Goal: Task Accomplishment & Management: Manage account settings

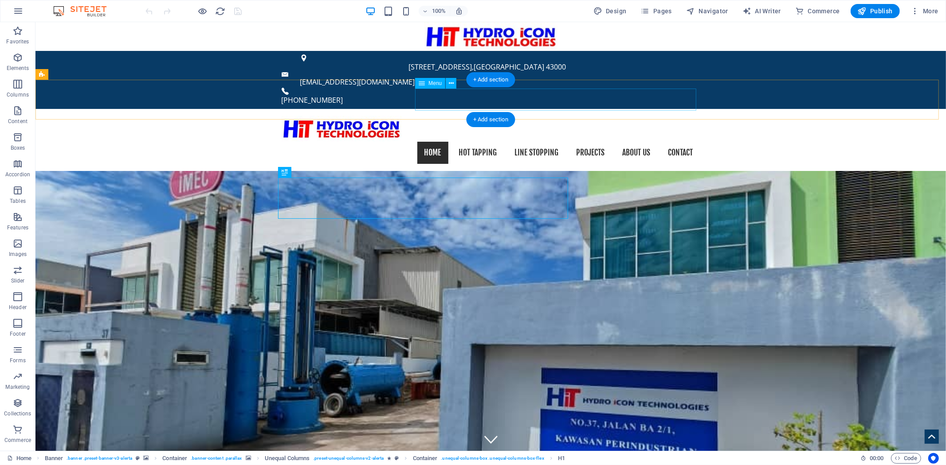
click at [437, 141] on nav "Home Hot Tapping Line Stopping Projects About us Contact" at bounding box center [490, 152] width 418 height 22
click at [481, 141] on nav "Home Hot Tapping Line Stopping Projects About us Contact" at bounding box center [490, 152] width 418 height 22
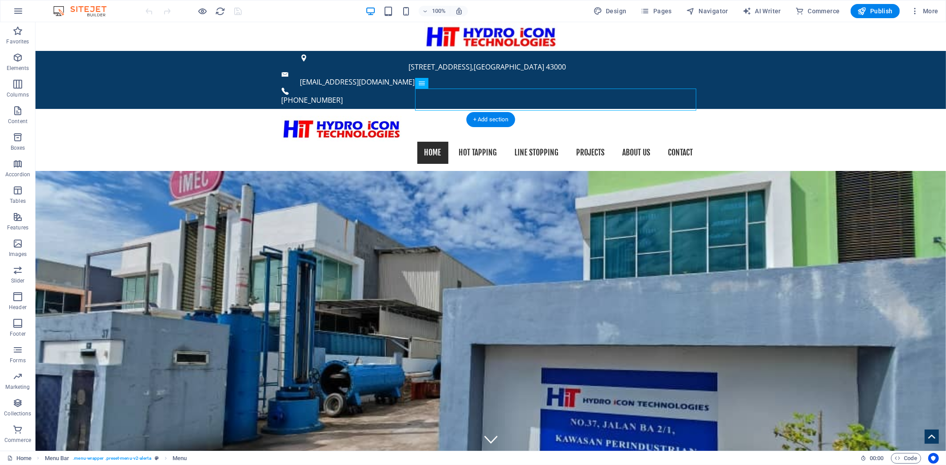
click at [426, 141] on nav "Home Hot Tapping Line Stopping Projects About us Contact" at bounding box center [490, 152] width 418 height 22
select select
select select "3"
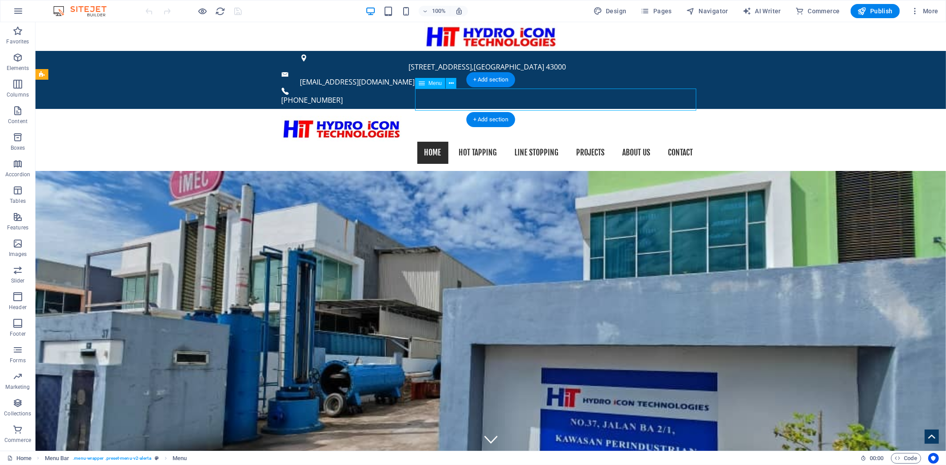
select select
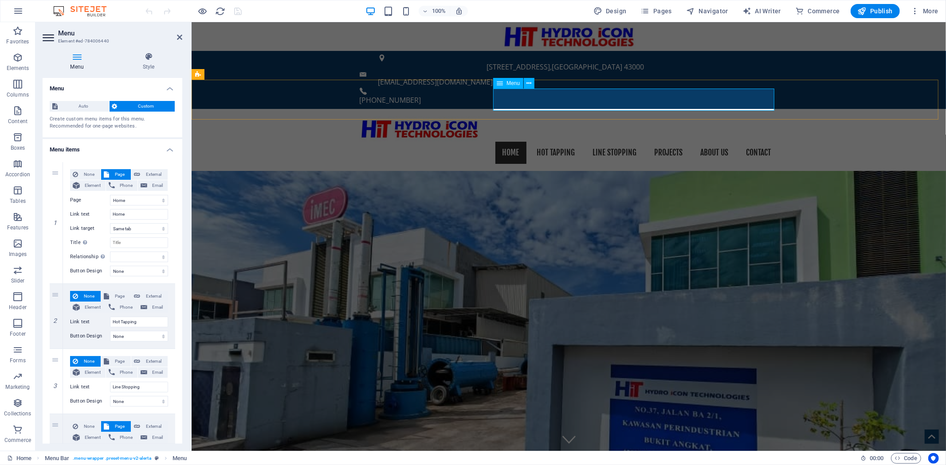
click at [559, 141] on nav "Home Hot Tapping Line Stopping Projects About us Contact" at bounding box center [568, 152] width 418 height 22
click at [674, 141] on nav "Home Hot Tapping Line Stopping Projects About us Contact" at bounding box center [568, 152] width 418 height 22
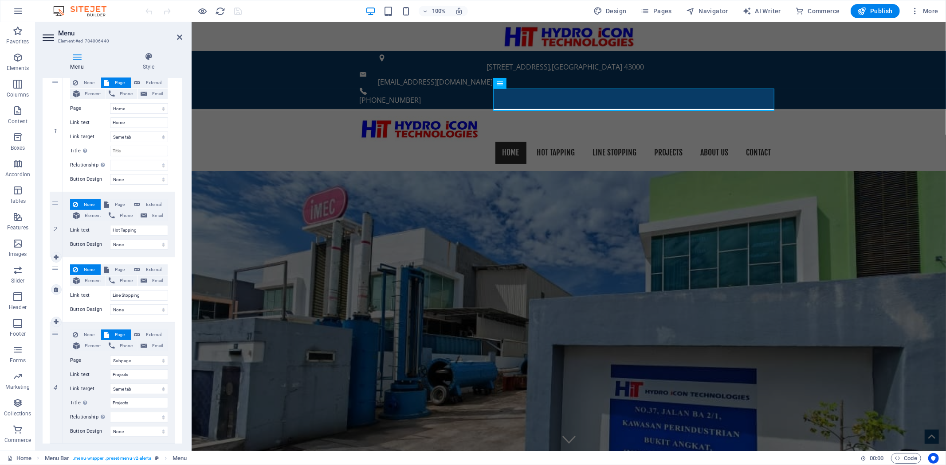
scroll to position [98, 0]
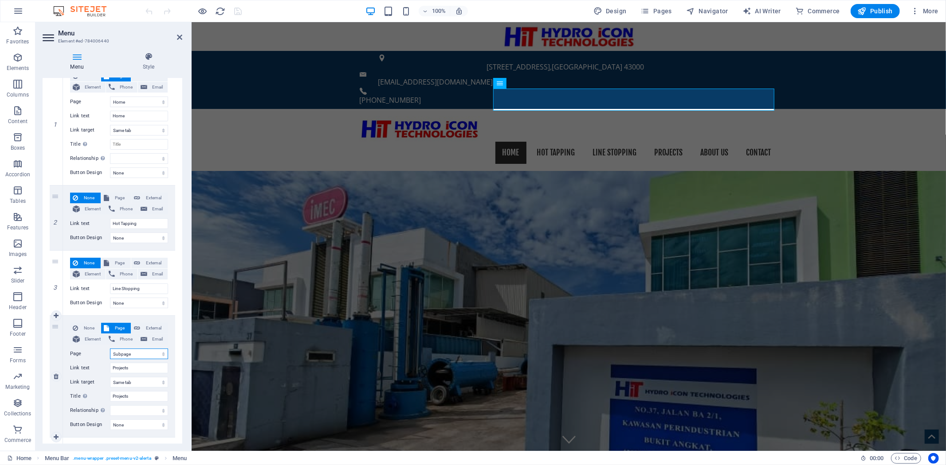
click at [144, 353] on select "Home Start Services Subpage About us Pricing Careers Contact Legal Notice Priva…" at bounding box center [139, 354] width 58 height 11
click at [139, 223] on input "Hot Tapping" at bounding box center [139, 224] width 58 height 11
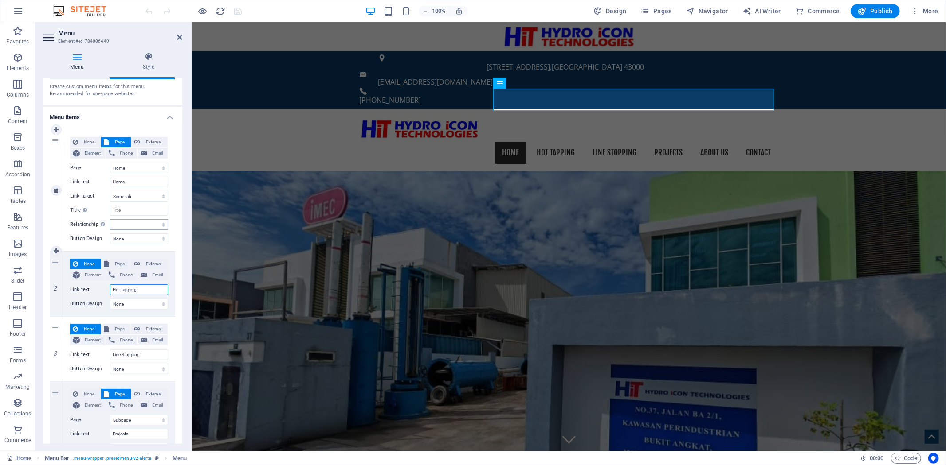
scroll to position [49, 0]
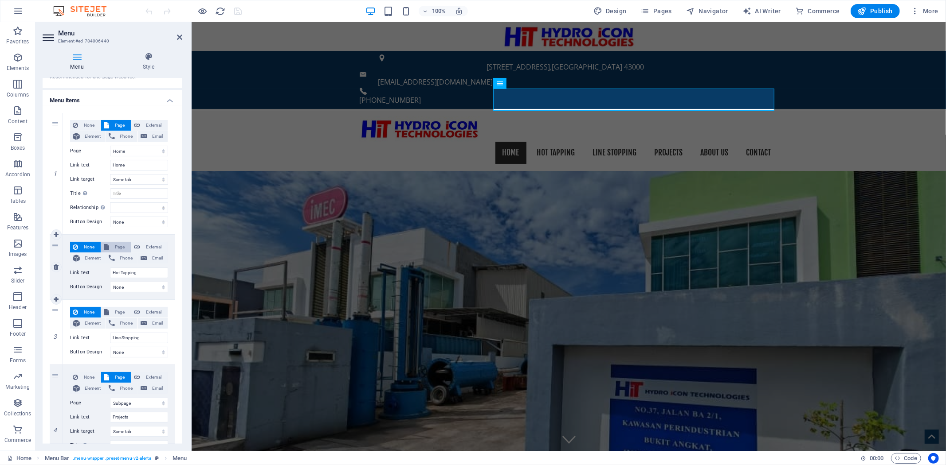
click at [123, 246] on span "Page" at bounding box center [120, 247] width 16 height 11
select select
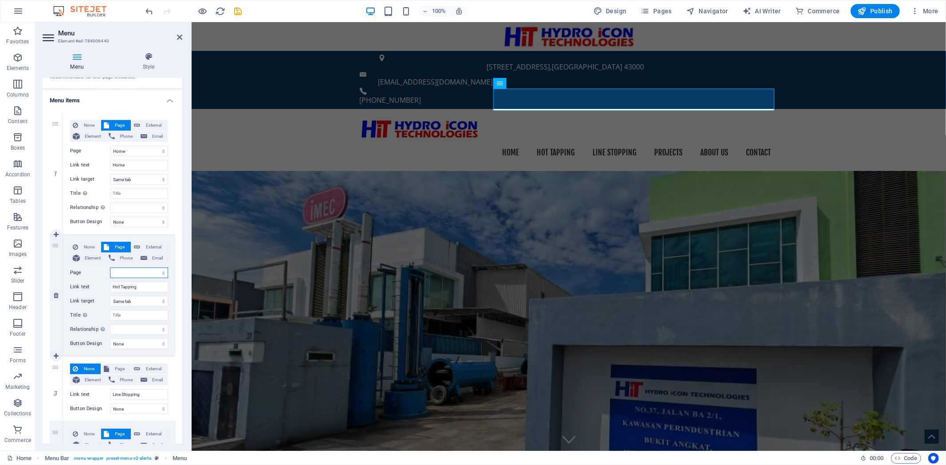
click at [148, 271] on select "Home Start Services Subpage About us Pricing Careers Contact Legal Notice Priva…" at bounding box center [139, 273] width 58 height 11
select select "3"
click at [110, 268] on select "Home Start Services Subpage About us Pricing Careers Contact Legal Notice Priva…" at bounding box center [139, 273] width 58 height 11
select select
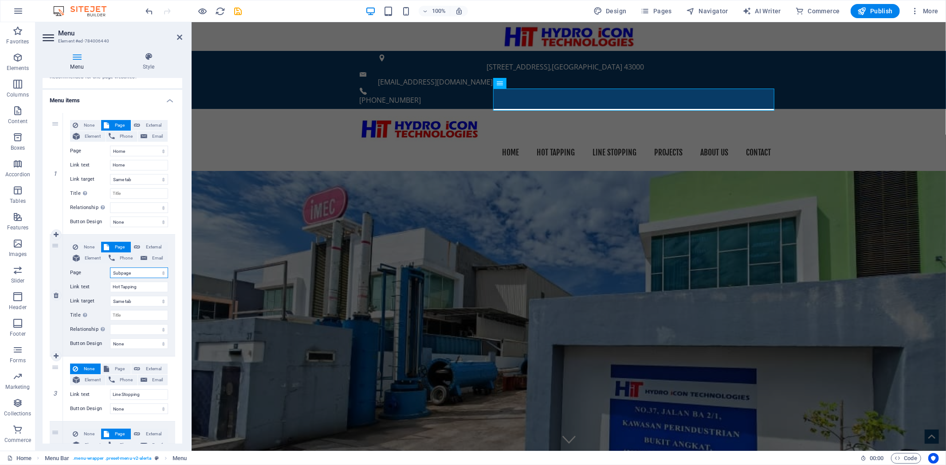
select select
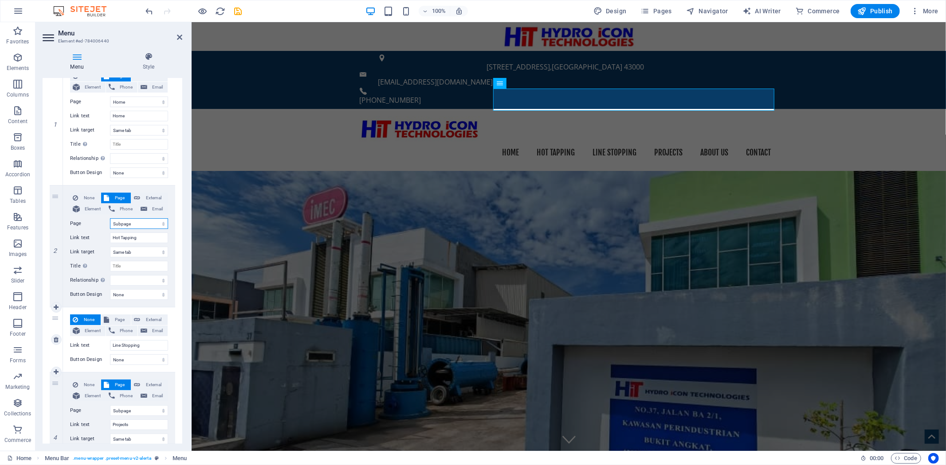
scroll to position [148, 0]
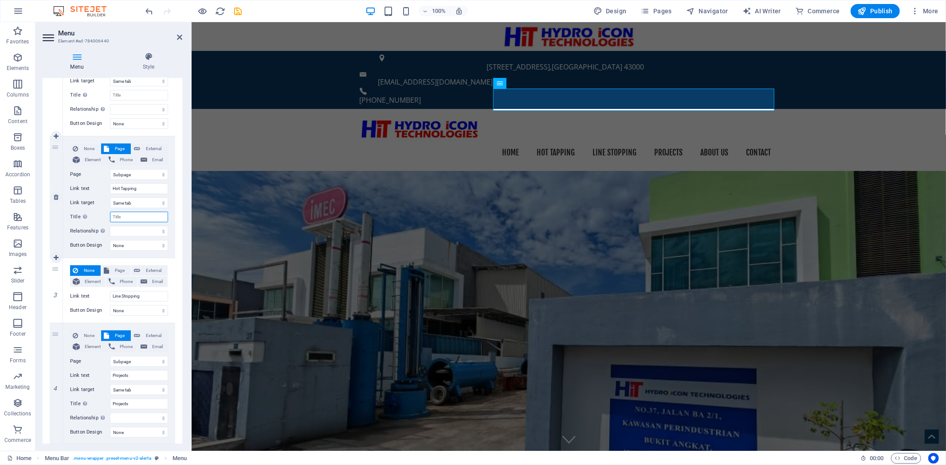
click at [143, 217] on input "Title Additional link description, should not be the same as the link text. The…" at bounding box center [139, 217] width 58 height 11
click at [143, 187] on input "Hot Tapping" at bounding box center [139, 189] width 58 height 11
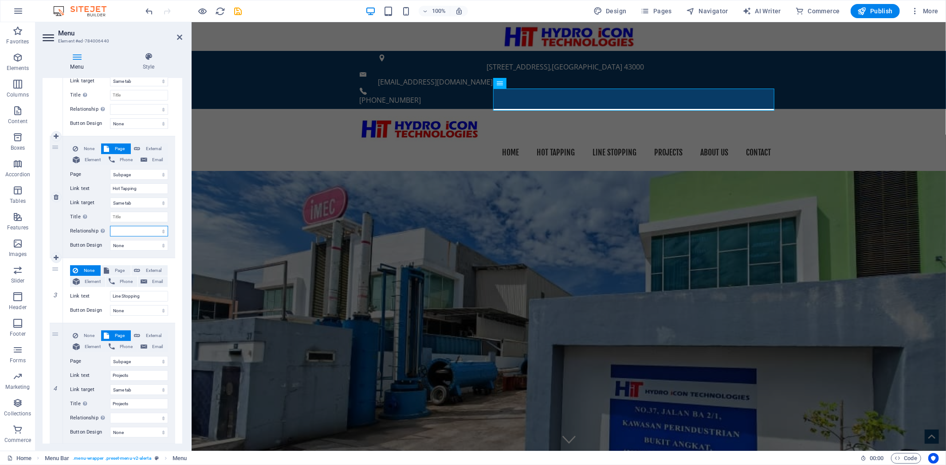
click at [135, 231] on select "alternate author bookmark external help license next nofollow noreferrer noopen…" at bounding box center [139, 231] width 58 height 11
click at [123, 231] on select "alternate author bookmark external help license next nofollow noreferrer noopen…" at bounding box center [139, 231] width 58 height 11
click at [124, 219] on input "Title Additional link description, should not be the same as the link text. The…" at bounding box center [139, 217] width 58 height 11
paste input "Hot Tapping"
select select
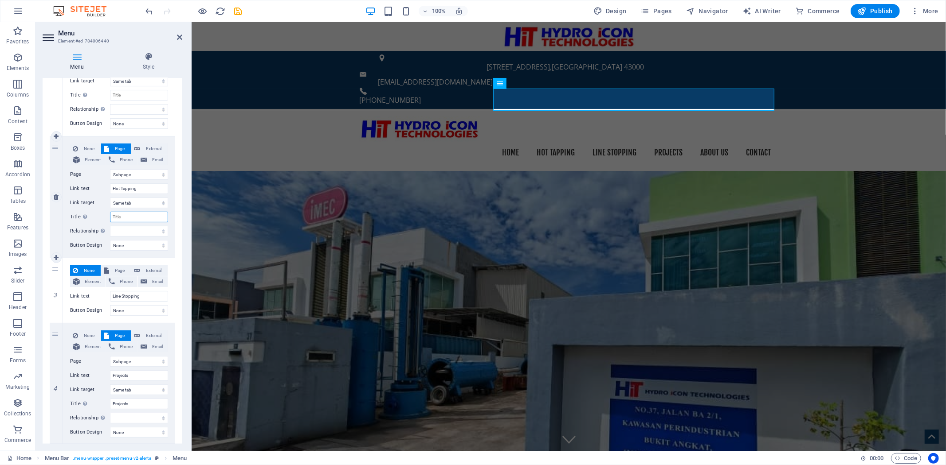
type input "Hot Tapping"
select select
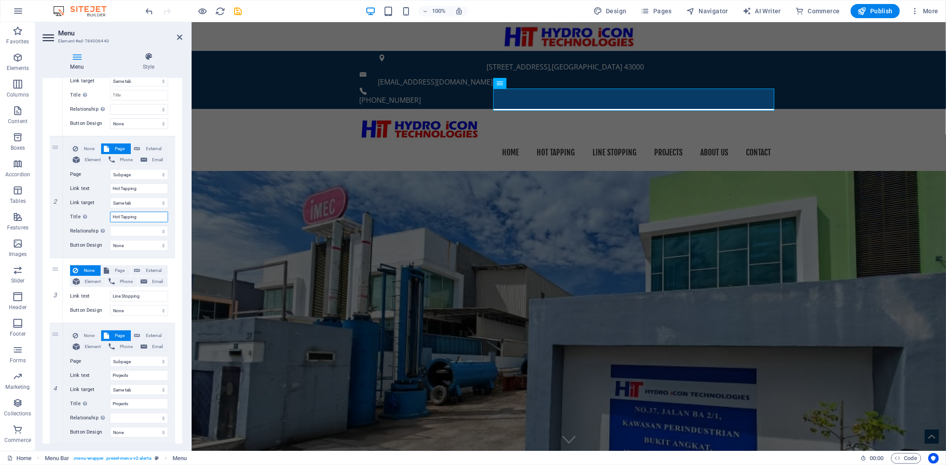
select select
type input "Hot Tapping"
click at [872, 7] on span "Publish" at bounding box center [874, 11] width 35 height 9
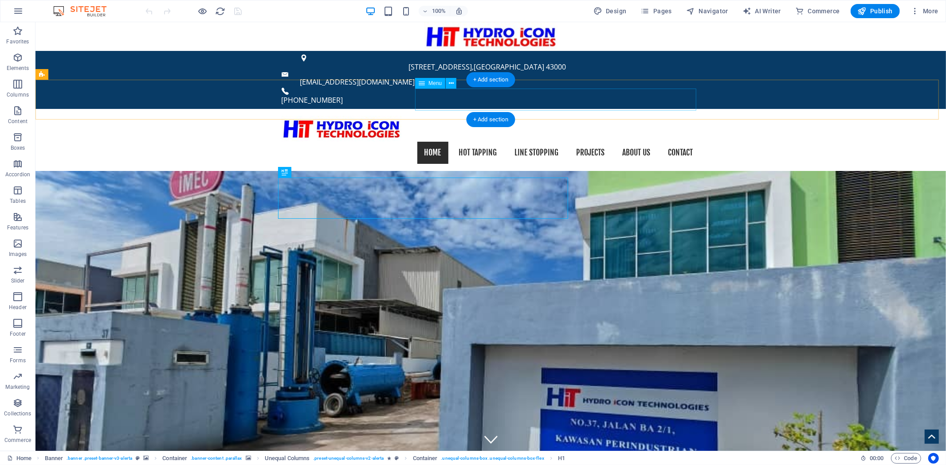
click at [438, 141] on nav "Home Hot Tapping Line Stopping Projects About us Contact" at bounding box center [490, 152] width 418 height 22
select select
select select "3"
select select
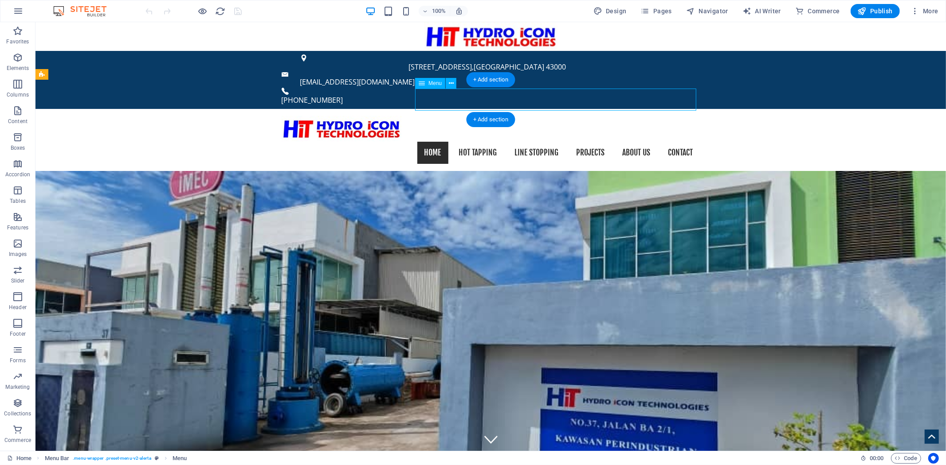
select select "3"
select select
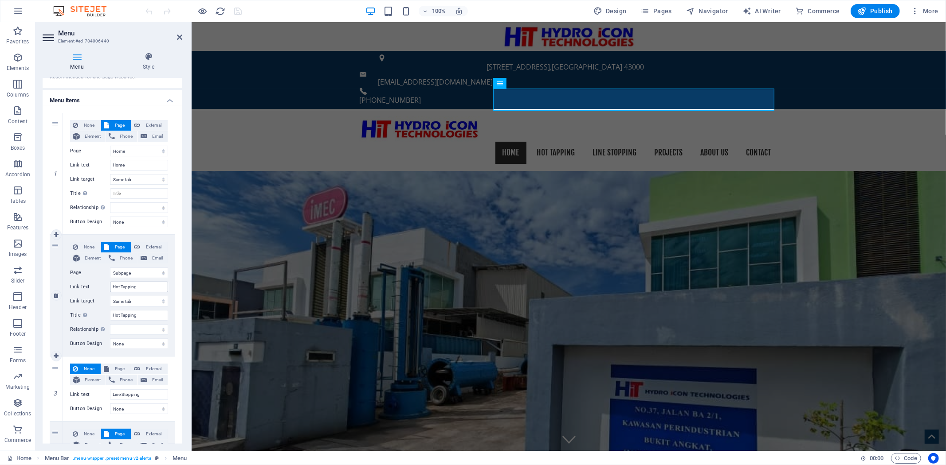
scroll to position [98, 0]
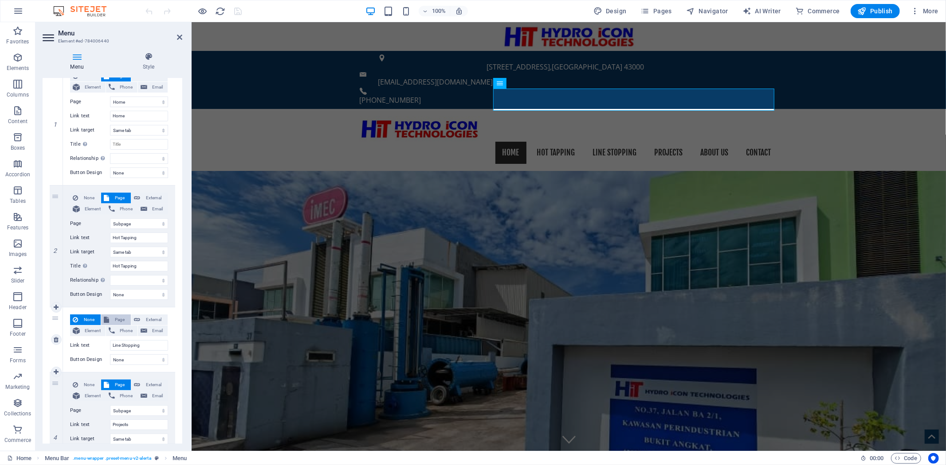
click at [117, 320] on span "Page" at bounding box center [120, 320] width 16 height 11
select select
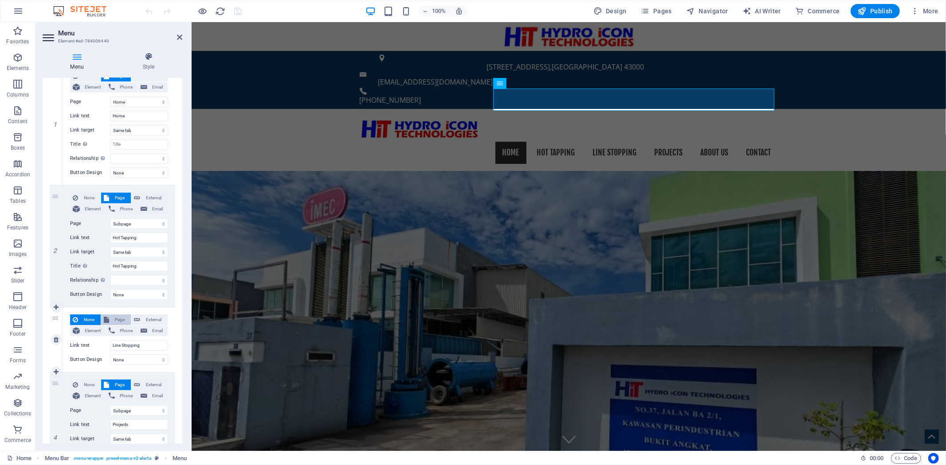
select select
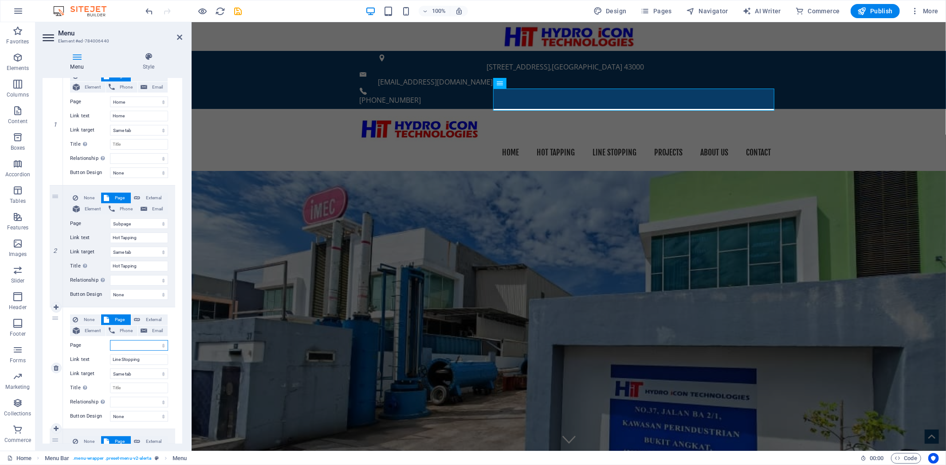
click at [157, 347] on select "Home Start Services Subpage About us Pricing Careers Contact Legal Notice Priva…" at bounding box center [139, 345] width 58 height 11
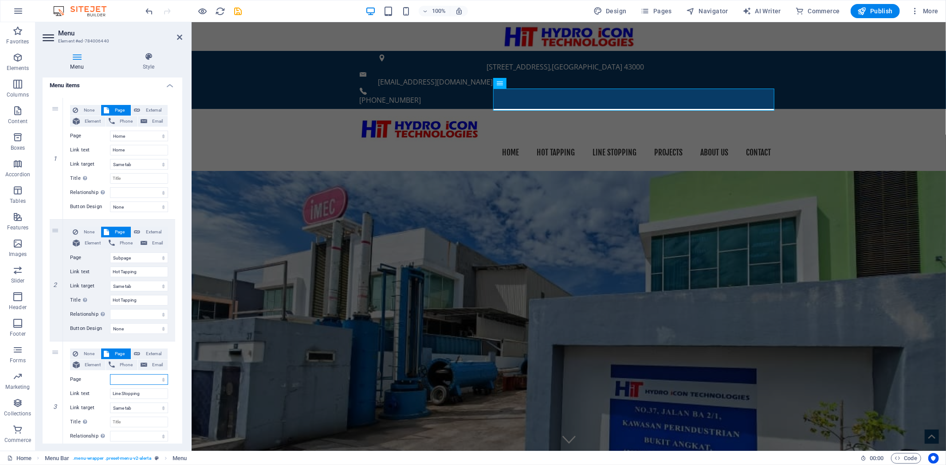
scroll to position [49, 0]
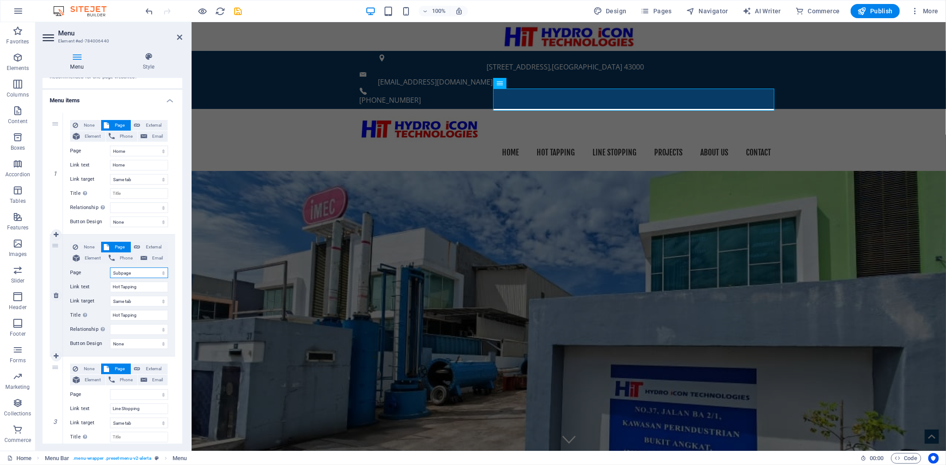
click at [160, 273] on select "Home Start Services Subpage About us Pricing Careers Contact Legal Notice Priva…" at bounding box center [139, 273] width 58 height 11
select select "1"
click at [110, 268] on select "Home Start Services Subpage About us Pricing Careers Contact Legal Notice Priva…" at bounding box center [139, 273] width 58 height 11
select select
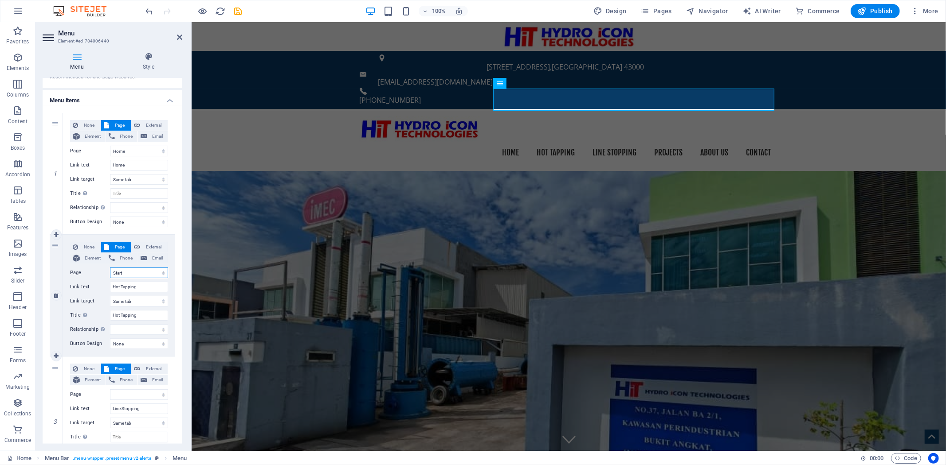
select select
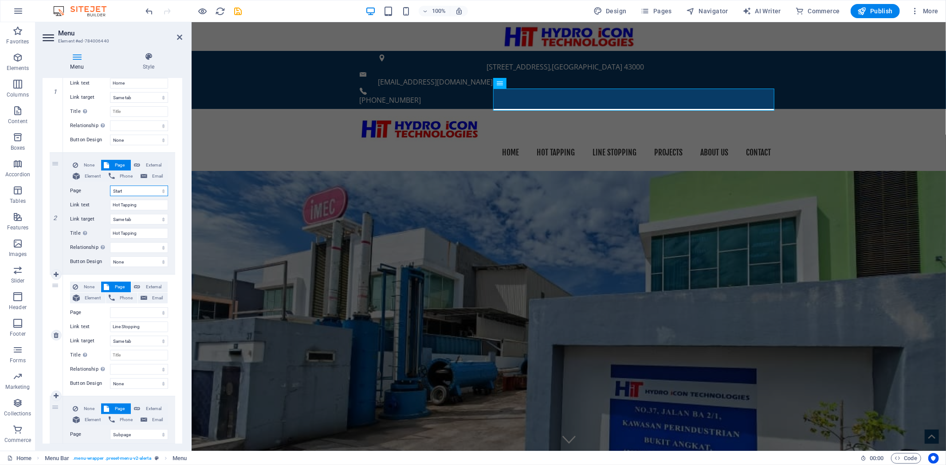
scroll to position [148, 0]
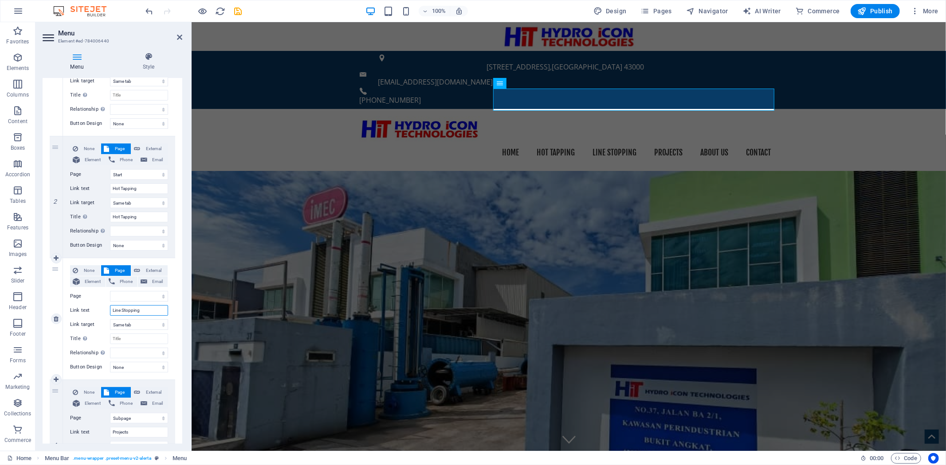
click at [154, 310] on input "Line Stopping" at bounding box center [139, 310] width 58 height 11
click at [161, 296] on select "Home Start Services Subpage About us Pricing Careers Contact Legal Notice Priva…" at bounding box center [139, 296] width 58 height 11
select select "2"
click at [110, 291] on select "Home Start Services Subpage About us Pricing Careers Contact Legal Notice Priva…" at bounding box center [139, 296] width 58 height 11
select select
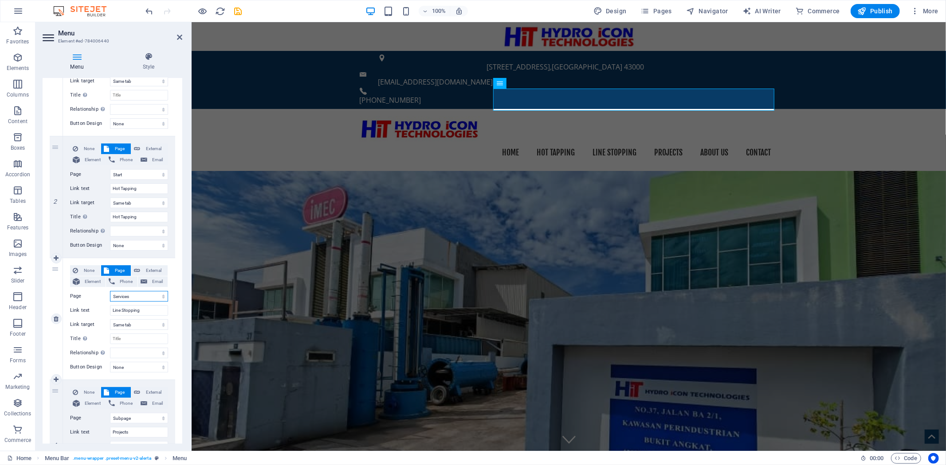
select select
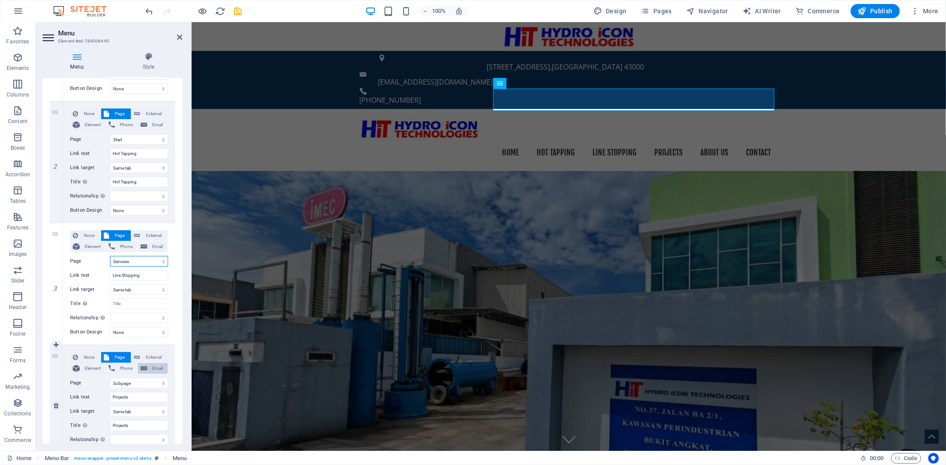
scroll to position [197, 0]
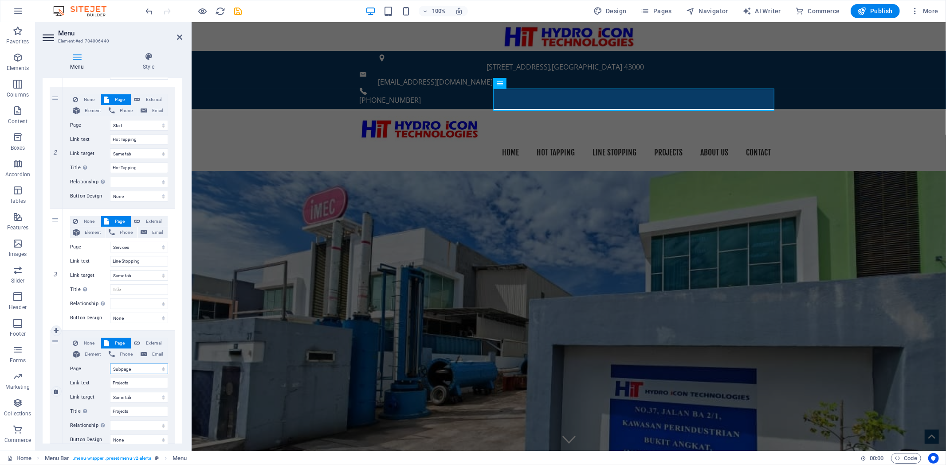
click at [157, 369] on select "Home Start Services Subpage About us Pricing Careers Contact Legal Notice Priva…" at bounding box center [139, 369] width 58 height 11
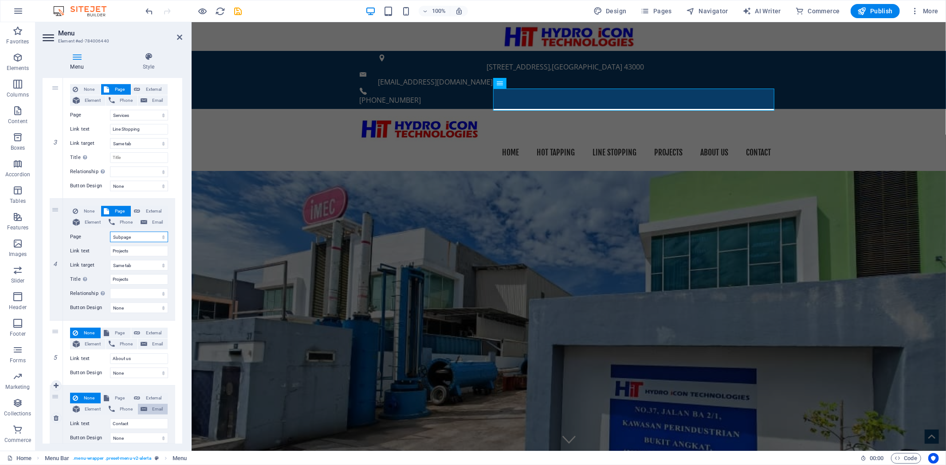
scroll to position [342, 0]
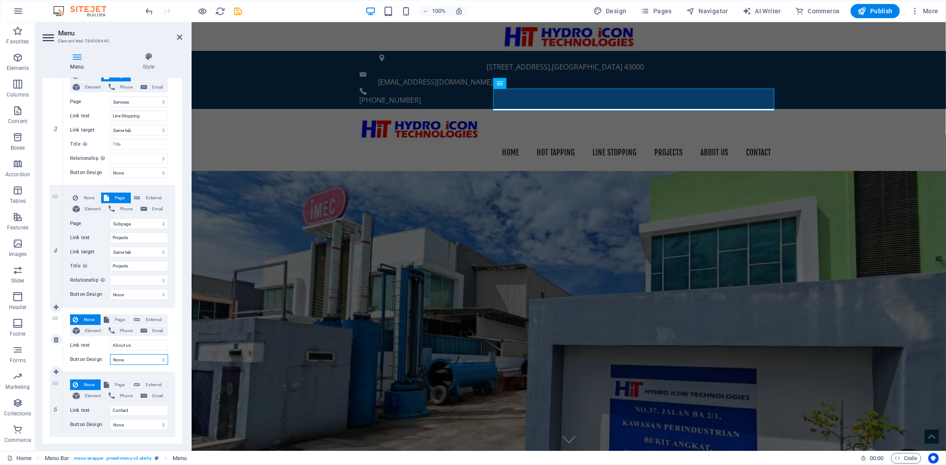
click at [162, 361] on select "None Default Primary Secondary" at bounding box center [139, 360] width 58 height 11
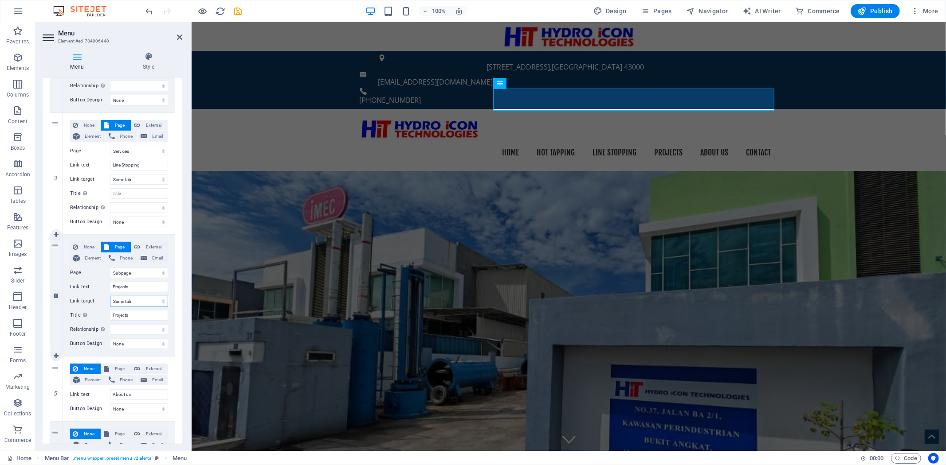
click at [141, 301] on select "New tab Same tab Overlay" at bounding box center [139, 301] width 58 height 11
click at [843, 63] on div "[STREET_ADDRESS] [EMAIL_ADDRESS][DOMAIN_NAME] [PHONE_NUMBER]" at bounding box center [568, 80] width 754 height 59
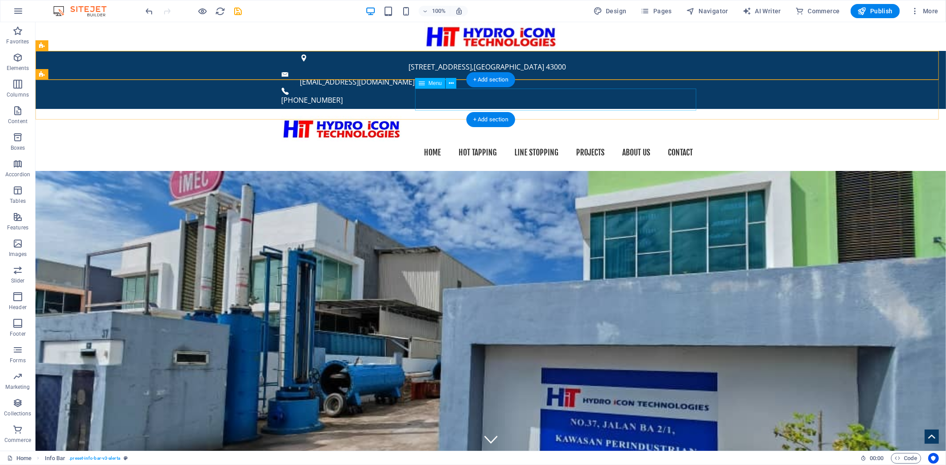
click at [525, 141] on nav "Home Hot Tapping Line Stopping Projects About us Contact" at bounding box center [490, 152] width 418 height 22
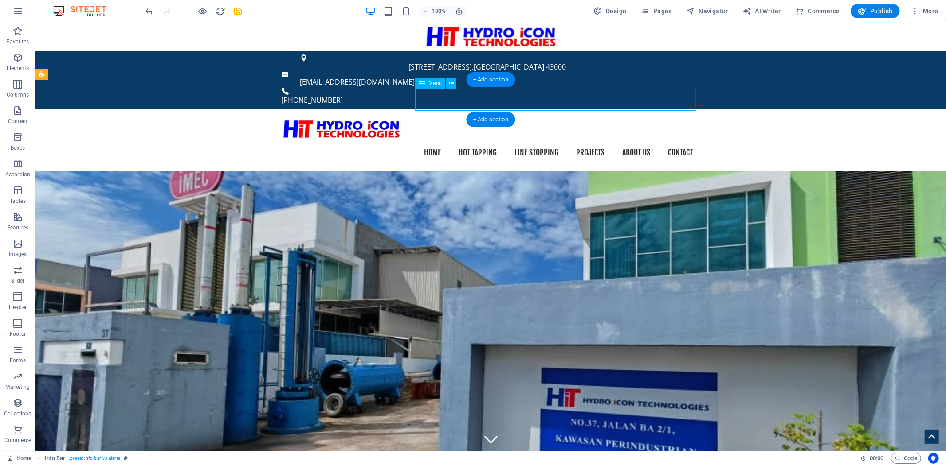
click at [525, 141] on nav "Home Hot Tapping Line Stopping Projects About us Contact" at bounding box center [490, 152] width 418 height 22
select select
select select "1"
select select
select select "2"
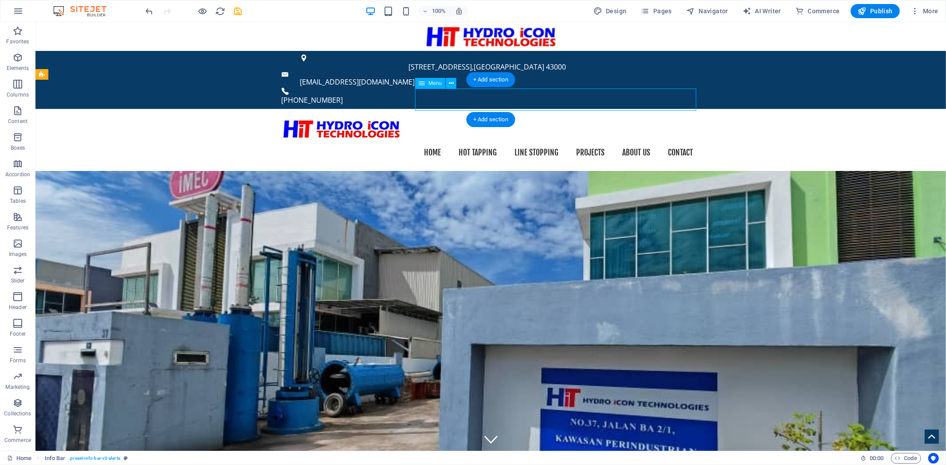
select select
select select "3"
select select
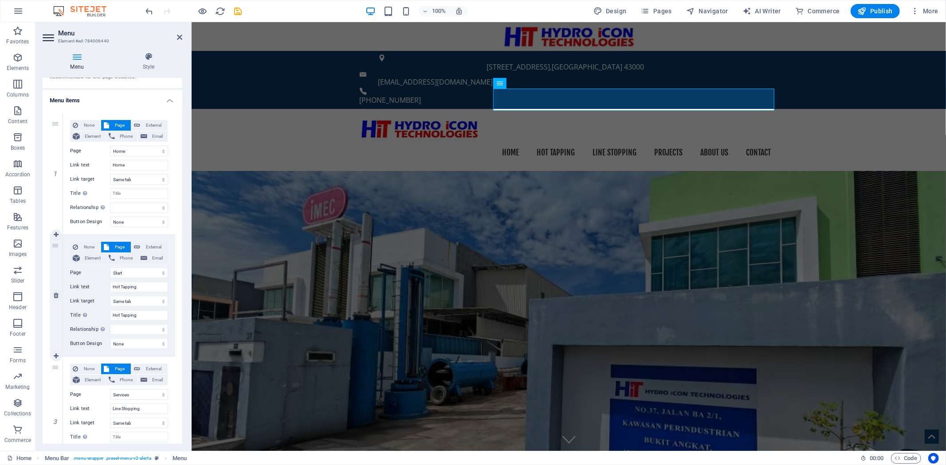
scroll to position [98, 0]
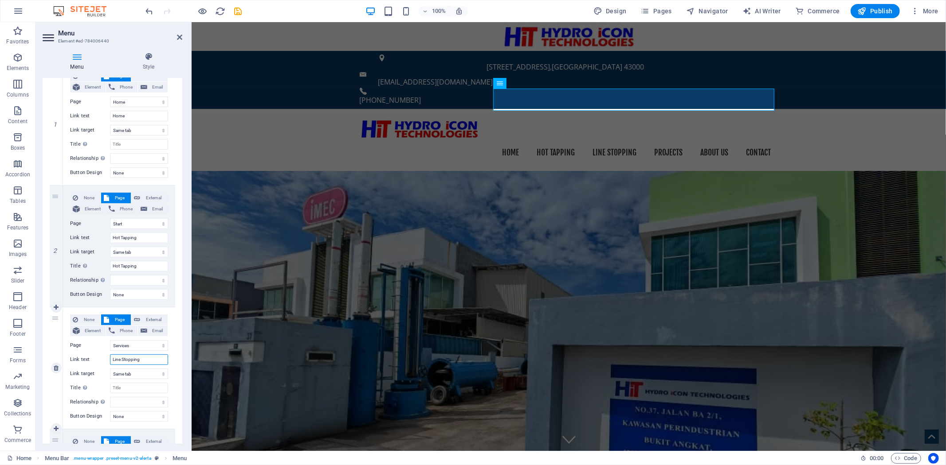
drag, startPoint x: 145, startPoint y: 364, endPoint x: 98, endPoint y: 364, distance: 47.9
click at [98, 364] on div "Link text Line Stopping" at bounding box center [119, 360] width 98 height 11
click at [129, 386] on input "Title Additional link description, should not be the same as the link text. The…" at bounding box center [139, 388] width 58 height 11
paste input "Line Stopping"
select select
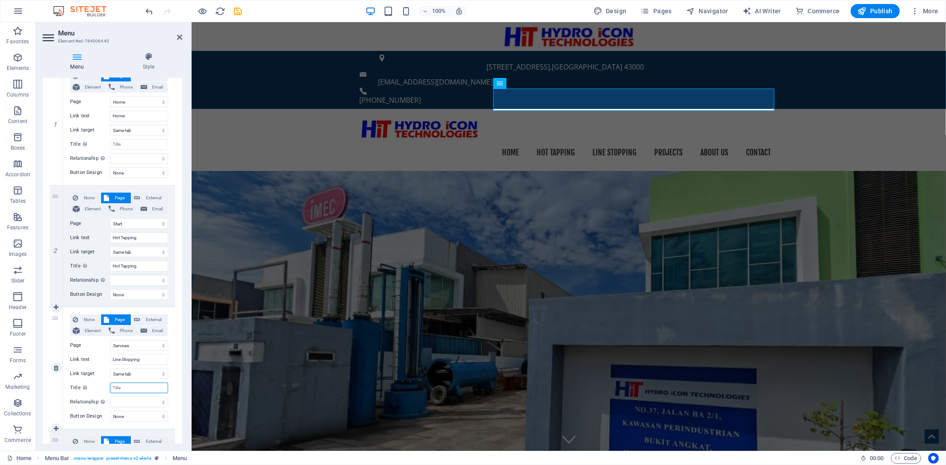
select select
type input "Line Stopping"
select select
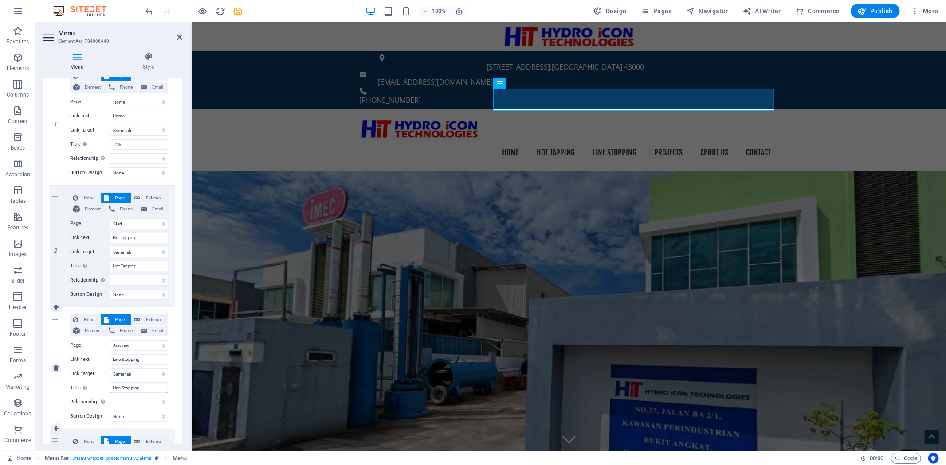
select select
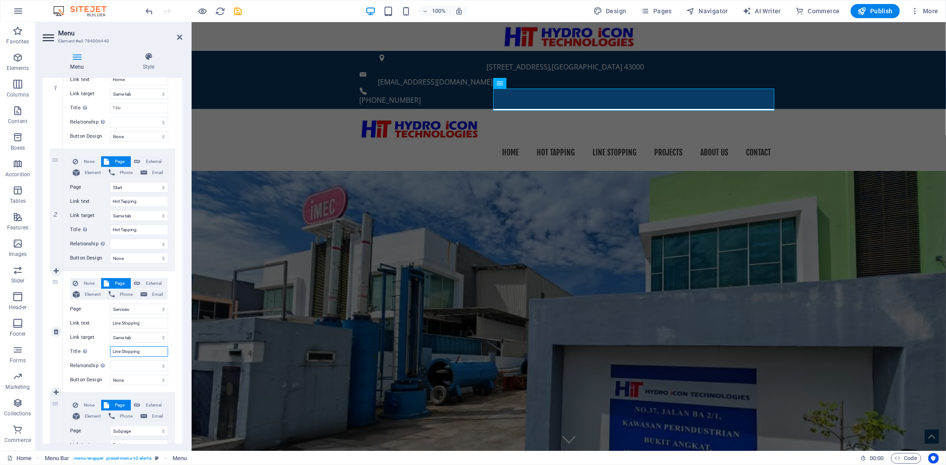
scroll to position [148, 0]
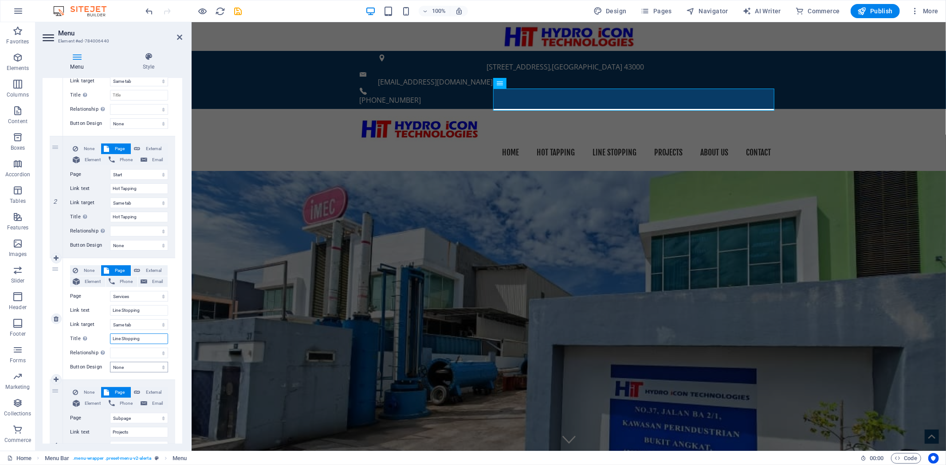
type input "Line Stopping"
click at [152, 369] on select "None Default Primary Secondary" at bounding box center [139, 367] width 58 height 11
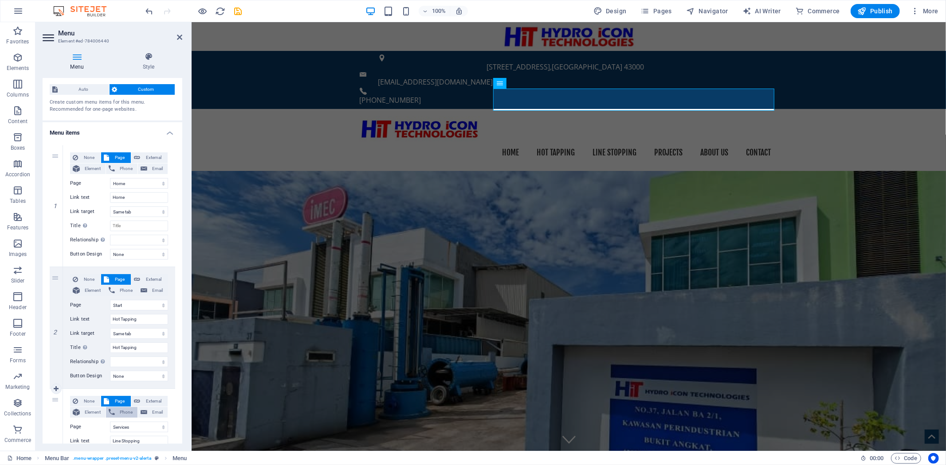
scroll to position [0, 0]
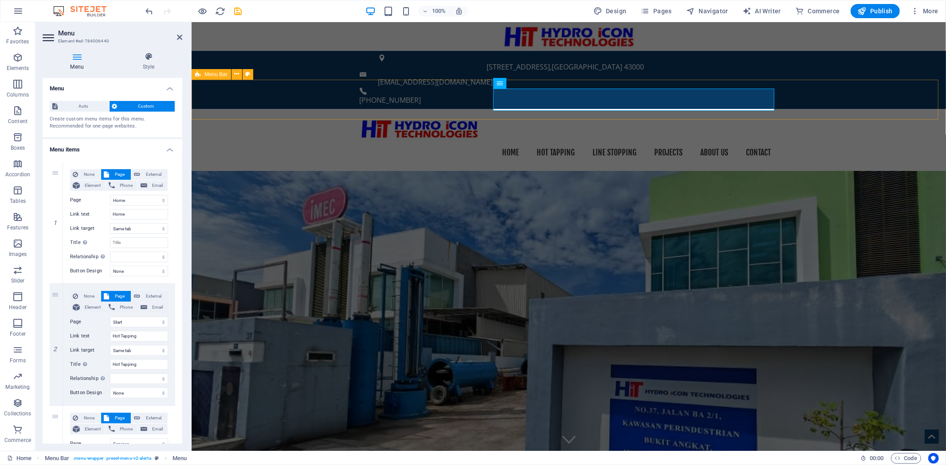
click at [821, 109] on div "Home Hot Tapping Line Stopping Projects About us Contact" at bounding box center [568, 140] width 754 height 62
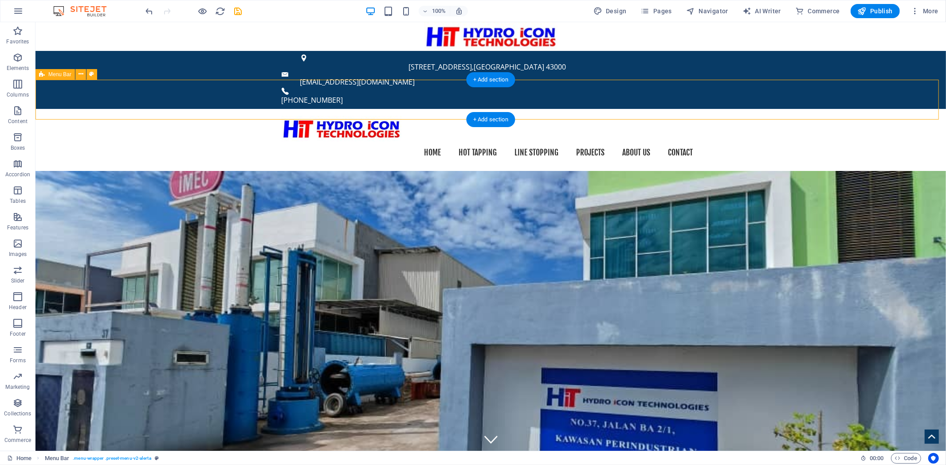
click at [855, 109] on div "Home Hot Tapping Line Stopping Projects About us Contact" at bounding box center [490, 140] width 910 height 62
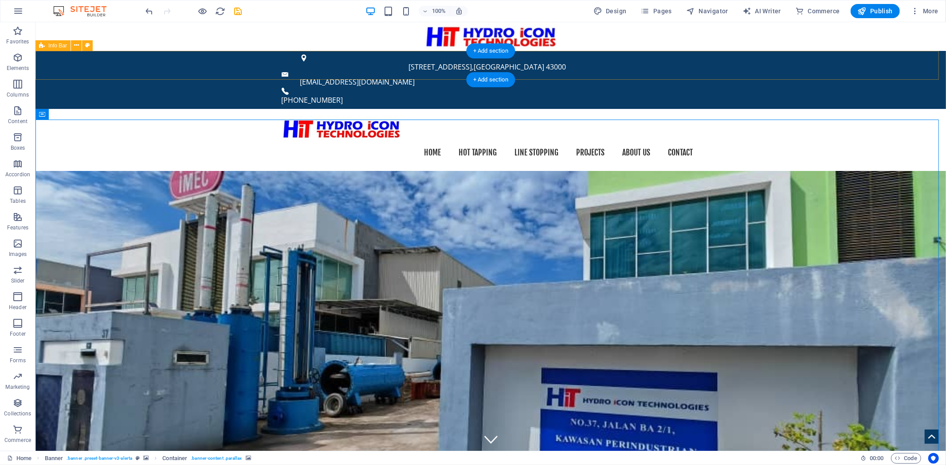
click at [822, 62] on div "[STREET_ADDRESS] [EMAIL_ADDRESS][DOMAIN_NAME] [PHONE_NUMBER]" at bounding box center [490, 80] width 910 height 59
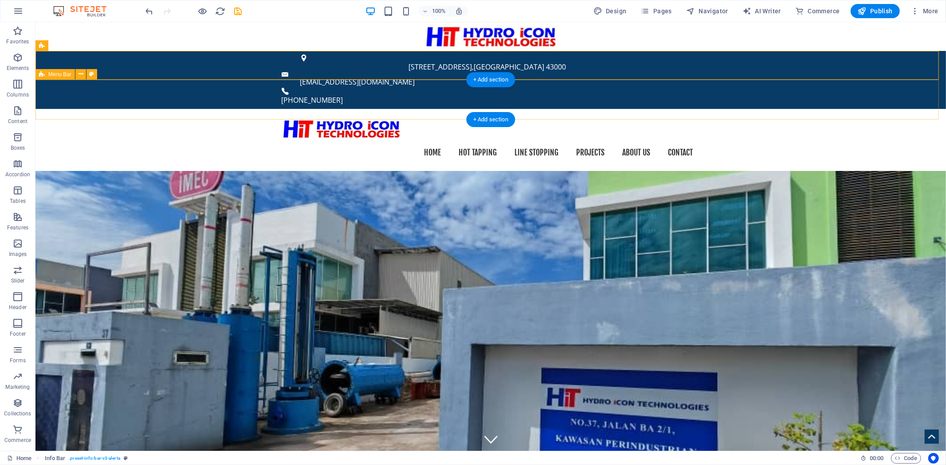
click at [876, 109] on div "Home Hot Tapping Line Stopping Projects About us Contact" at bounding box center [490, 140] width 910 height 62
select select "header"
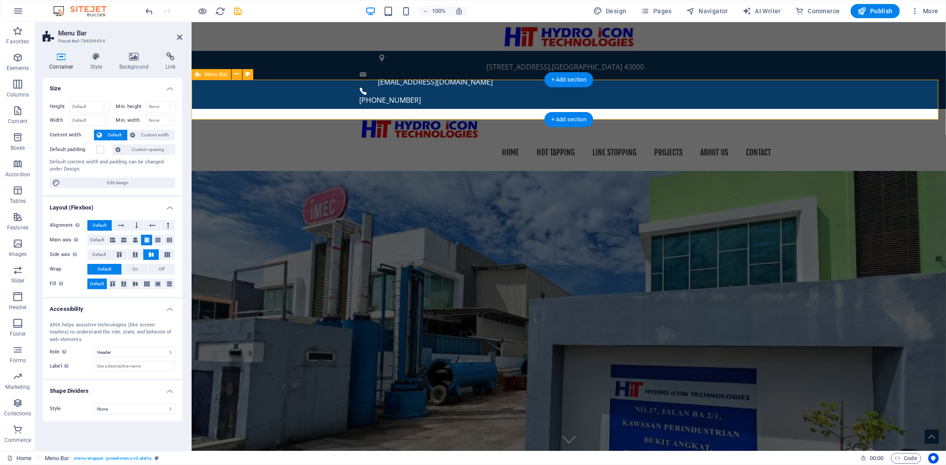
click at [861, 109] on div "Home Hot Tapping Line Stopping Projects About us Contact" at bounding box center [568, 140] width 754 height 62
click at [179, 40] on icon at bounding box center [179, 37] width 5 height 7
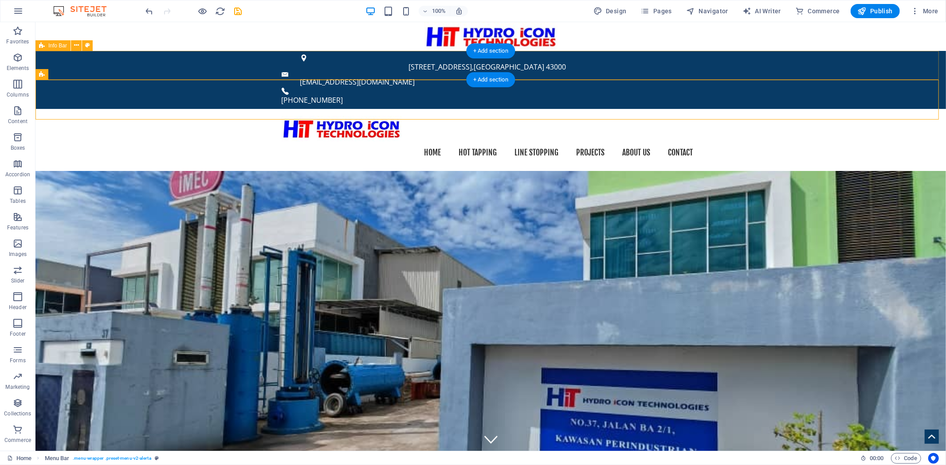
click at [818, 63] on div "[STREET_ADDRESS] [EMAIL_ADDRESS][DOMAIN_NAME] [PHONE_NUMBER]" at bounding box center [490, 80] width 910 height 59
click at [820, 47] on figure at bounding box center [490, 36] width 910 height 29
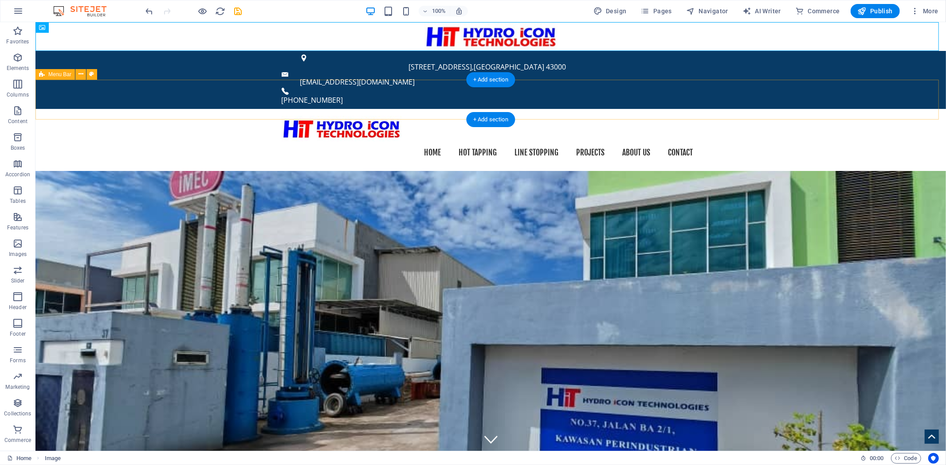
click at [813, 109] on div "Home Hot Tapping Line Stopping Projects About us Contact" at bounding box center [490, 140] width 910 height 62
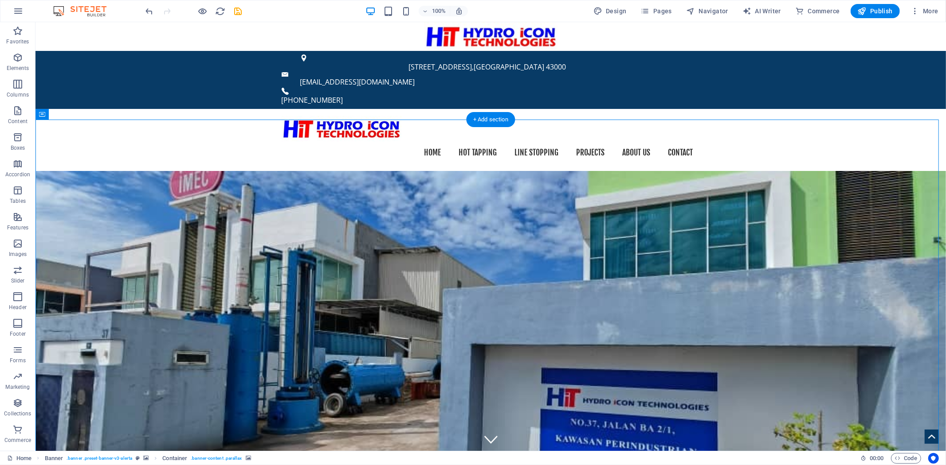
click at [747, 109] on div "Home Hot Tapping Line Stopping Projects About us Contact" at bounding box center [490, 140] width 910 height 62
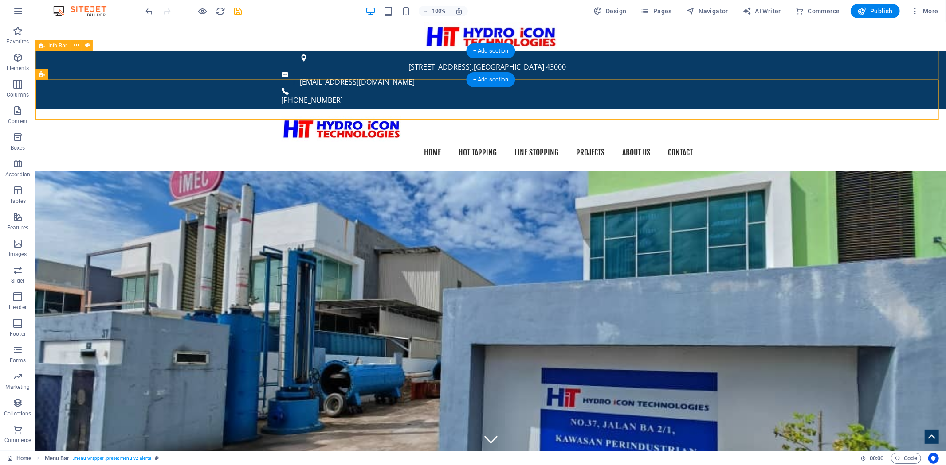
click at [736, 62] on div "[STREET_ADDRESS] [EMAIL_ADDRESS][DOMAIN_NAME] [PHONE_NUMBER]" at bounding box center [490, 80] width 910 height 59
click at [490, 82] on div "+ Add section" at bounding box center [490, 79] width 49 height 15
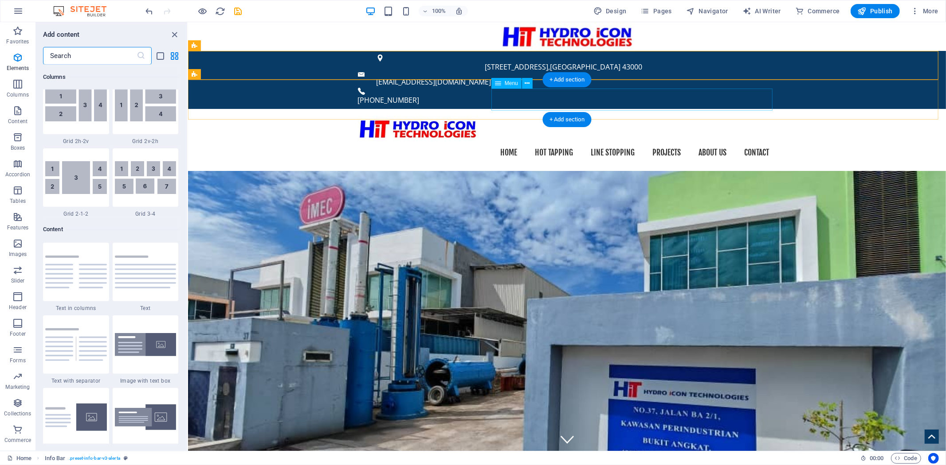
scroll to position [1550, 0]
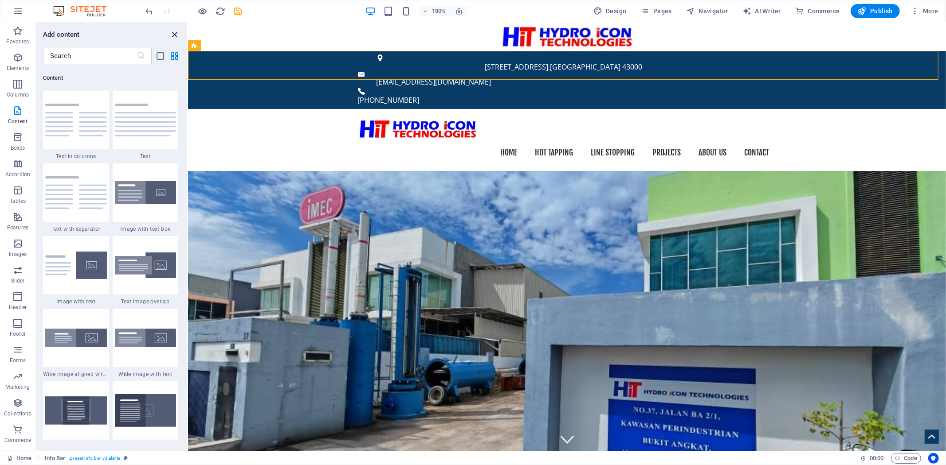
click at [175, 34] on icon "close panel" at bounding box center [175, 35] width 10 height 10
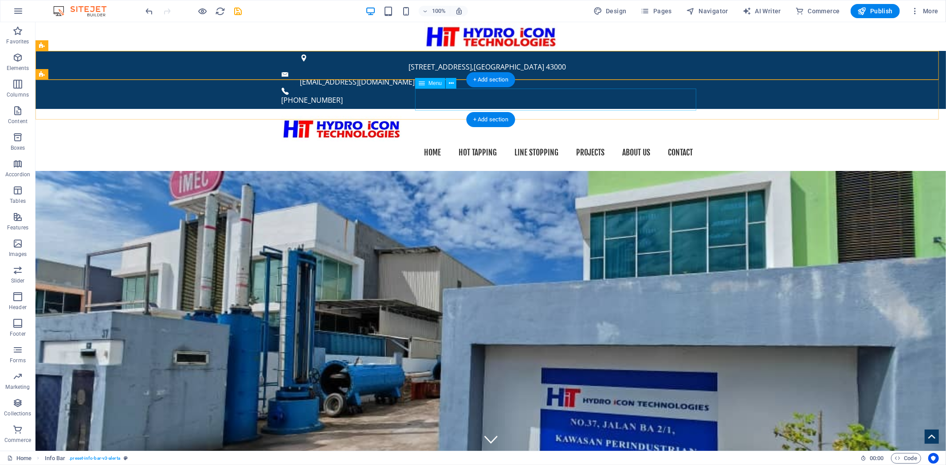
click at [649, 141] on nav "Home Hot Tapping Line Stopping Projects About us Contact" at bounding box center [490, 152] width 418 height 22
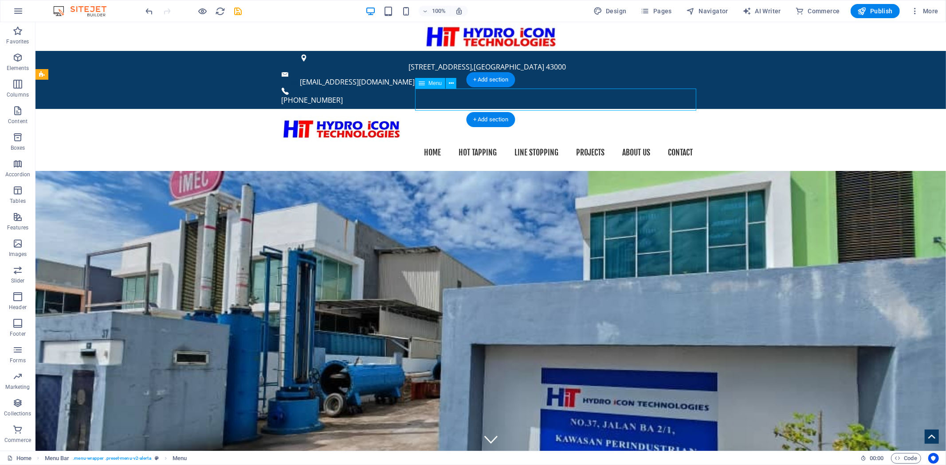
click at [649, 141] on nav "Home Hot Tapping Line Stopping Projects About us Contact" at bounding box center [490, 152] width 418 height 22
select select
select select "1"
select select
select select "2"
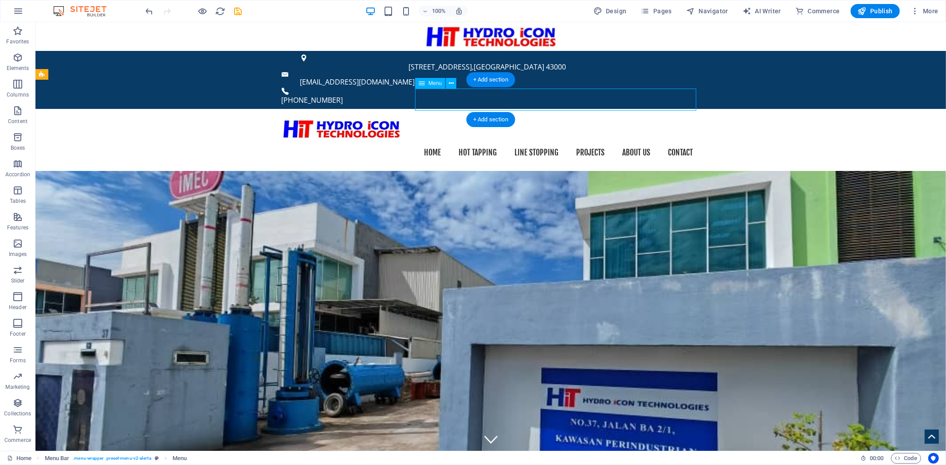
select select
select select "3"
select select
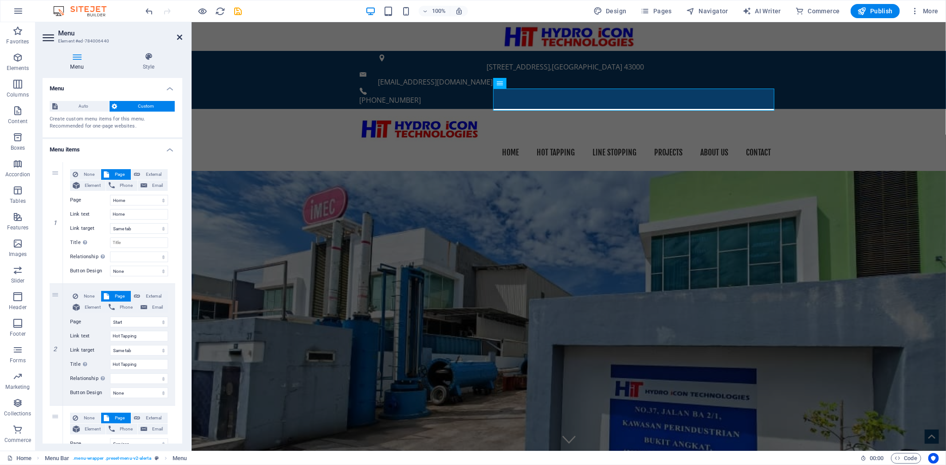
click at [178, 36] on icon at bounding box center [179, 37] width 5 height 7
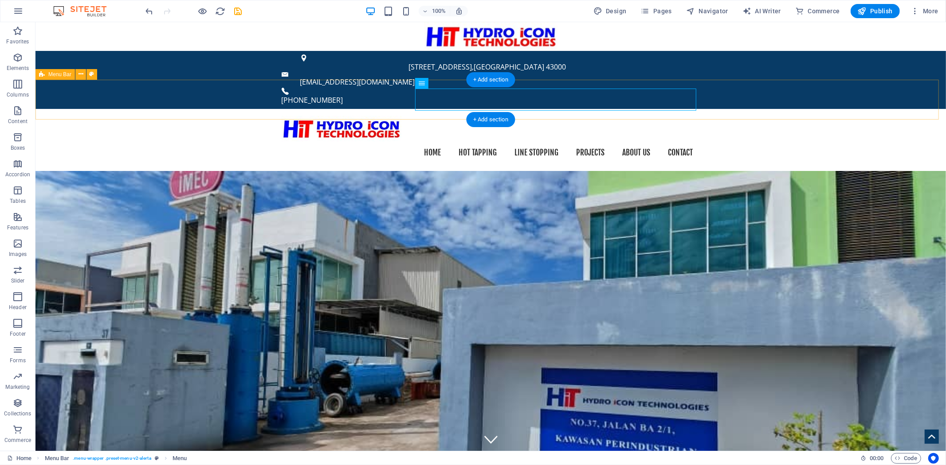
click at [913, 109] on div "Home Hot Tapping Line Stopping Projects About us Contact" at bounding box center [490, 140] width 910 height 62
click at [692, 141] on nav "Home Hot Tapping Line Stopping Projects About us Contact" at bounding box center [490, 152] width 418 height 22
click at [788, 109] on div "Home Hot Tapping Line Stopping Projects About us Contact" at bounding box center [490, 140] width 910 height 62
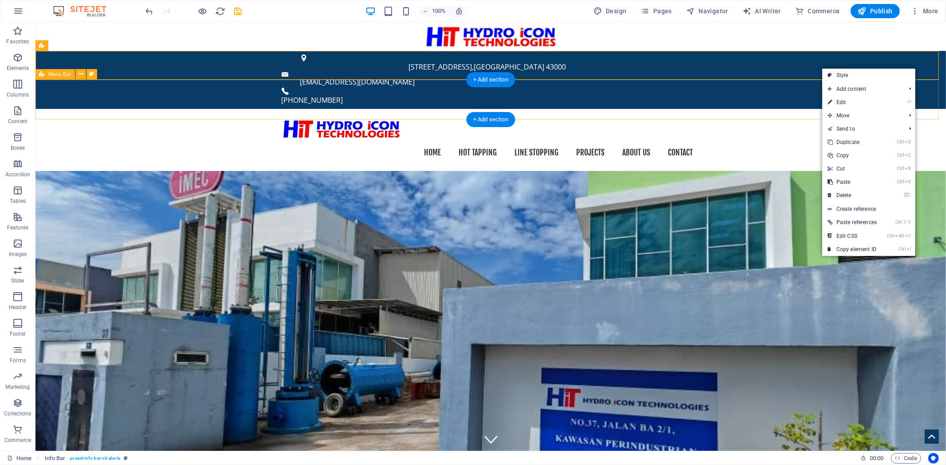
click at [785, 109] on div "Home Hot Tapping Line Stopping Projects About us Contact" at bounding box center [490, 140] width 910 height 62
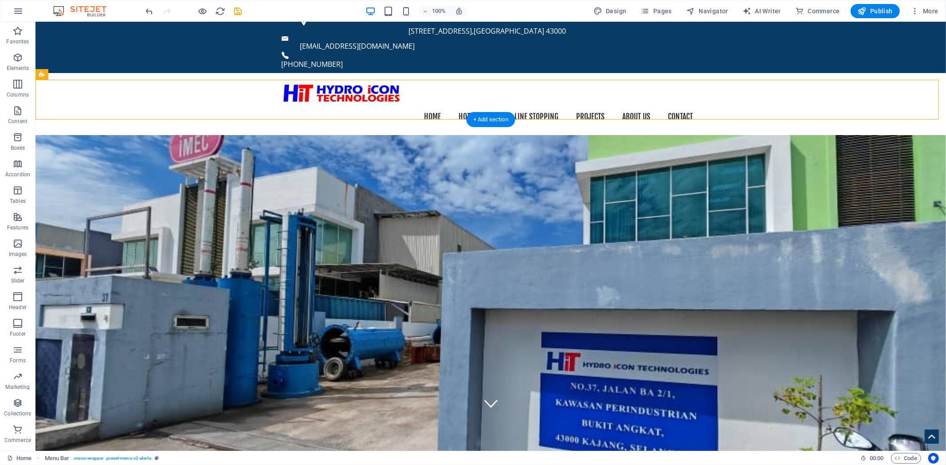
scroll to position [0, 0]
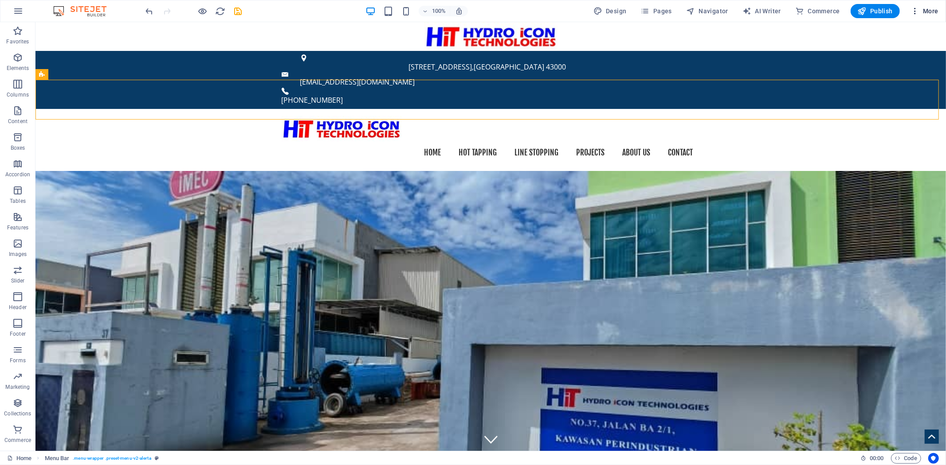
click at [939, 14] on button "More" at bounding box center [924, 11] width 35 height 14
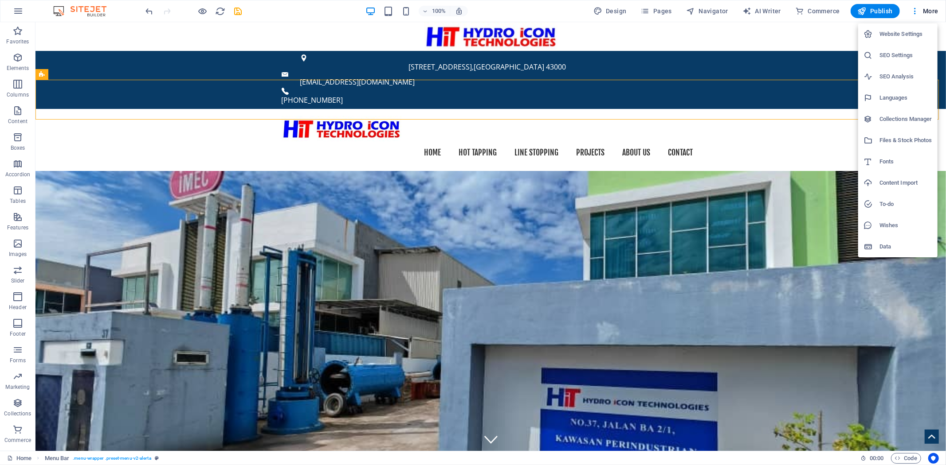
click at [903, 36] on h6 "Website Settings" at bounding box center [905, 34] width 53 height 11
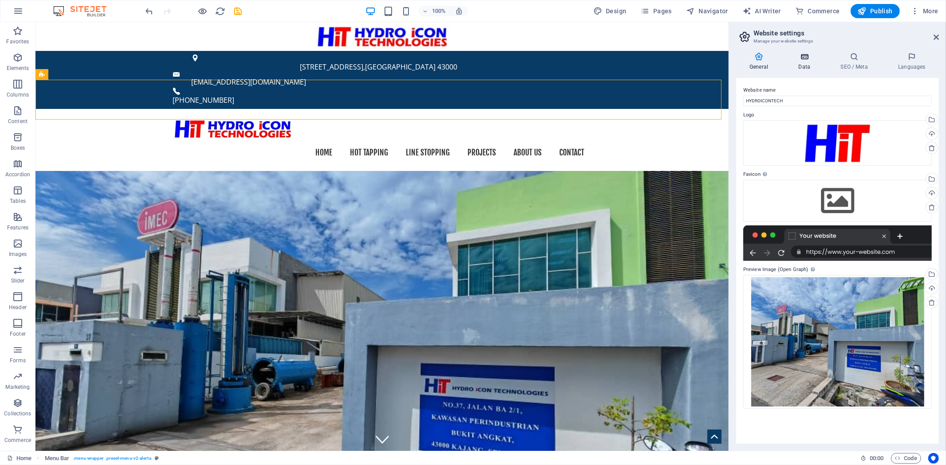
click at [814, 56] on icon at bounding box center [804, 56] width 39 height 9
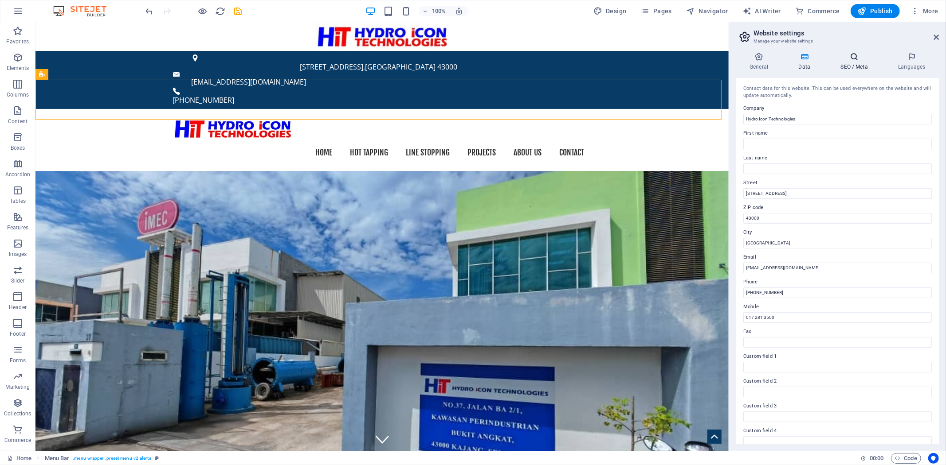
click at [858, 56] on icon at bounding box center [854, 56] width 54 height 9
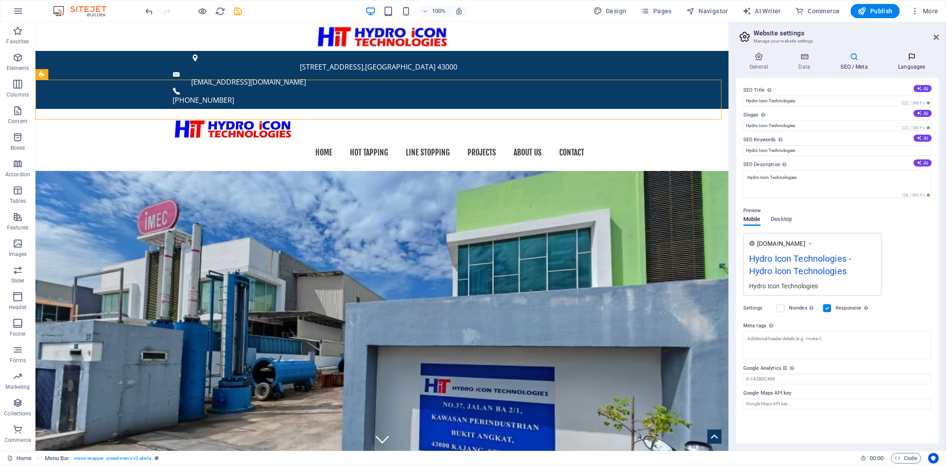
click at [902, 59] on icon at bounding box center [911, 56] width 54 height 9
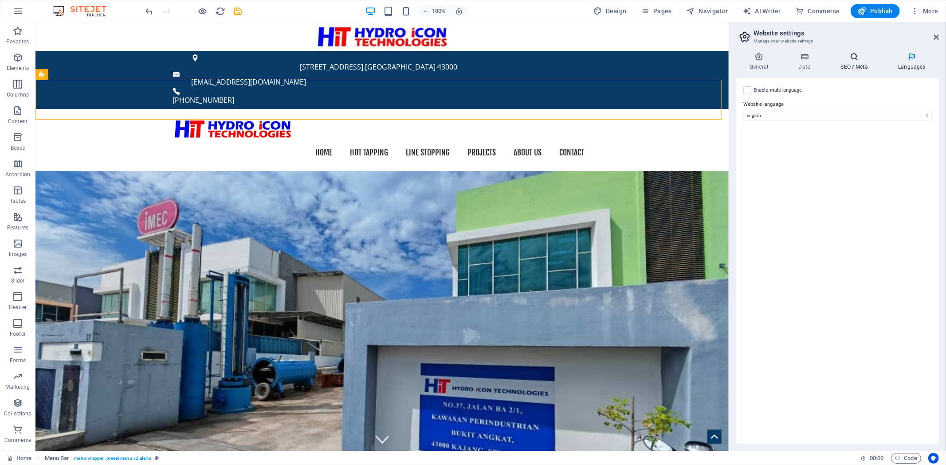
click at [864, 58] on icon at bounding box center [854, 56] width 54 height 9
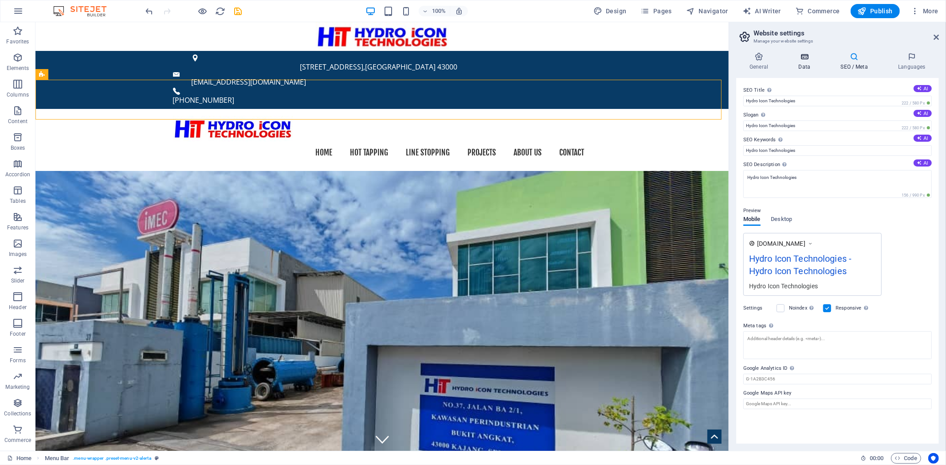
click at [812, 63] on h4 "Data" at bounding box center [806, 61] width 42 height 19
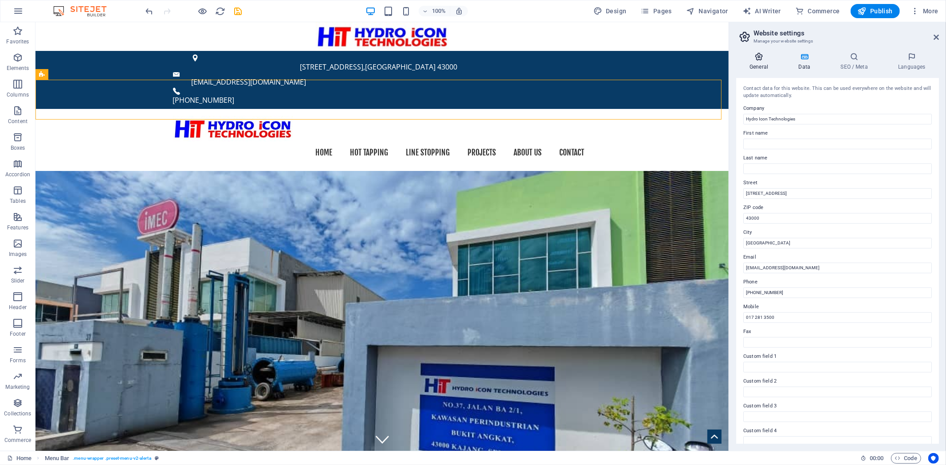
click at [763, 66] on h4 "General" at bounding box center [760, 61] width 49 height 19
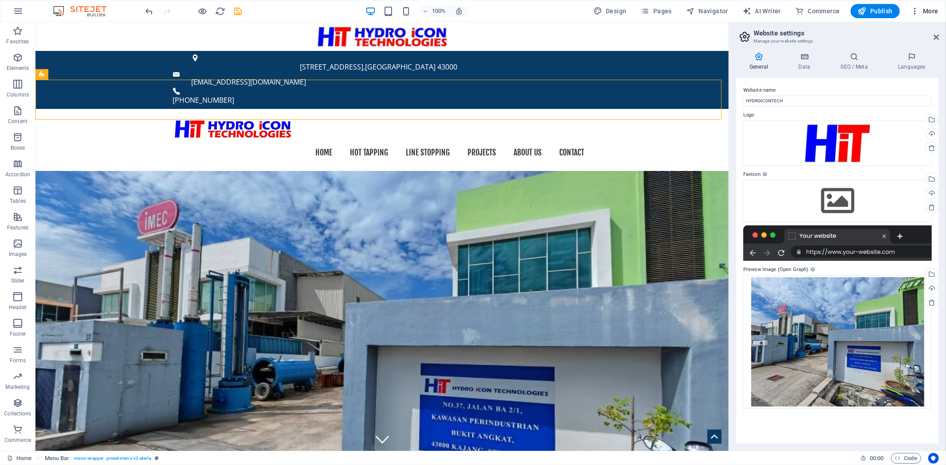
click at [925, 14] on span "More" at bounding box center [924, 11] width 28 height 9
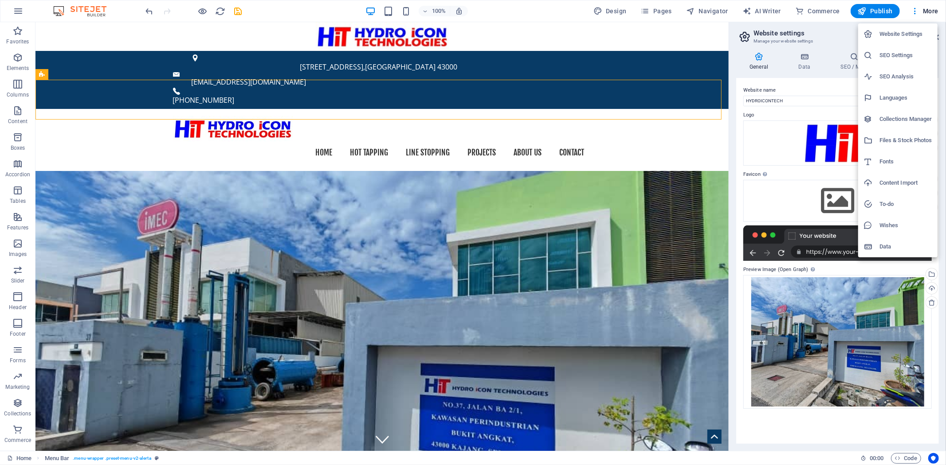
click at [907, 56] on h6 "SEO Settings" at bounding box center [905, 55] width 53 height 11
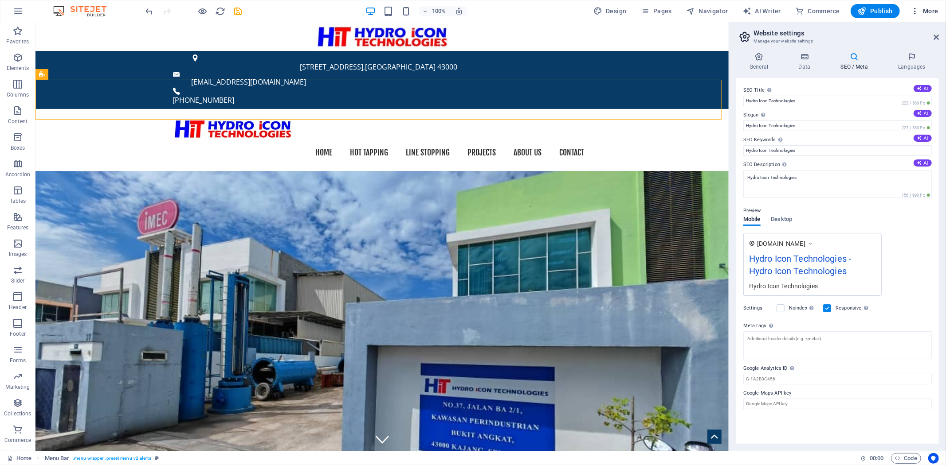
click at [927, 17] on button "More" at bounding box center [924, 11] width 35 height 14
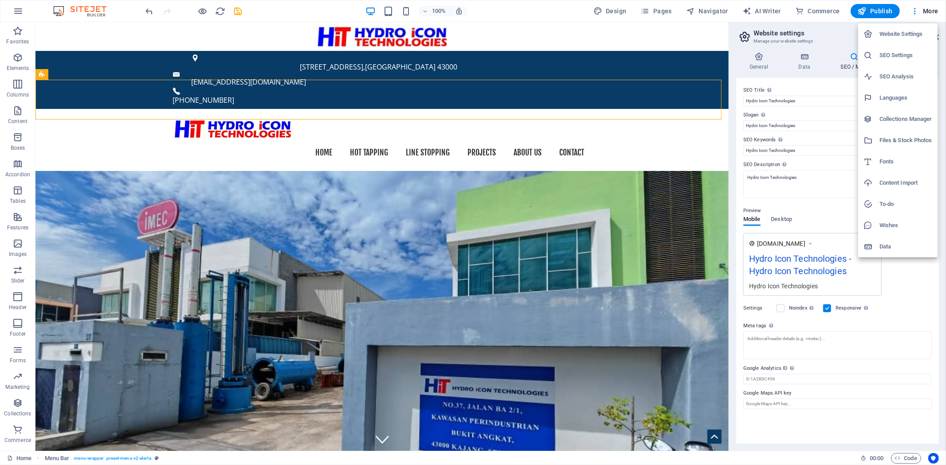
click at [915, 139] on h6 "Files & Stock Photos" at bounding box center [905, 140] width 53 height 11
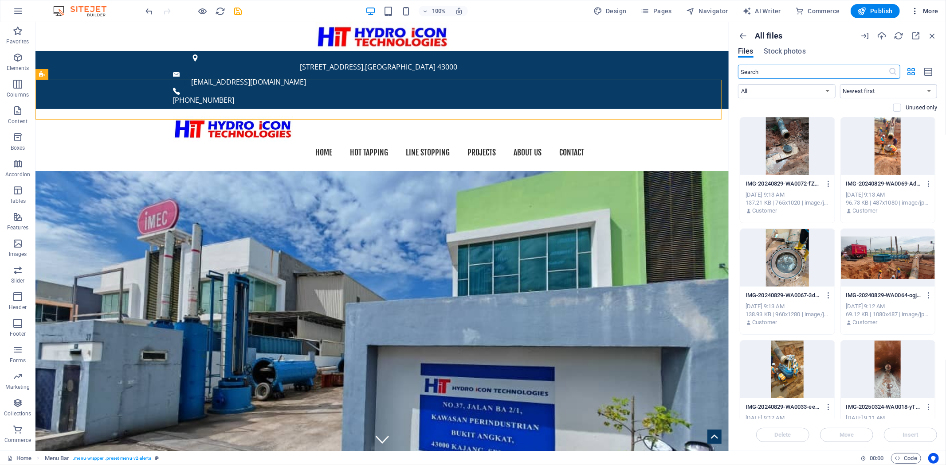
click at [932, 14] on span "More" at bounding box center [924, 11] width 28 height 9
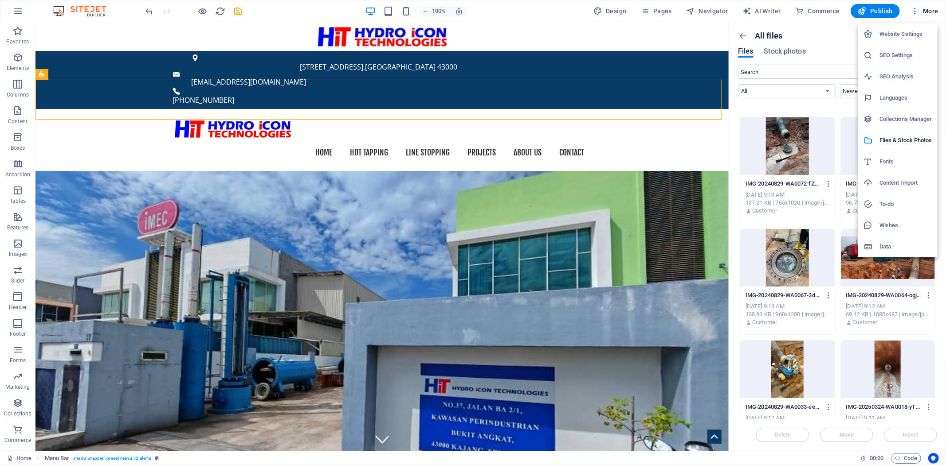
click at [916, 30] on h6 "Website Settings" at bounding box center [905, 34] width 53 height 11
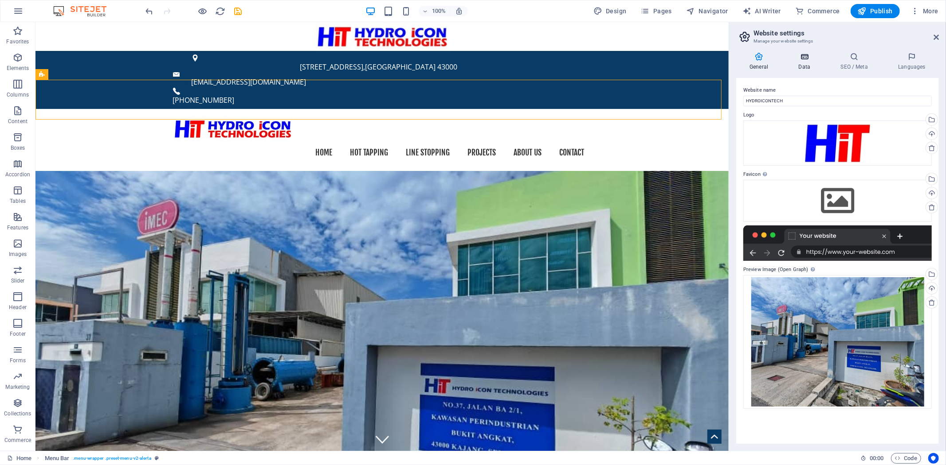
click at [797, 55] on icon at bounding box center [804, 56] width 39 height 9
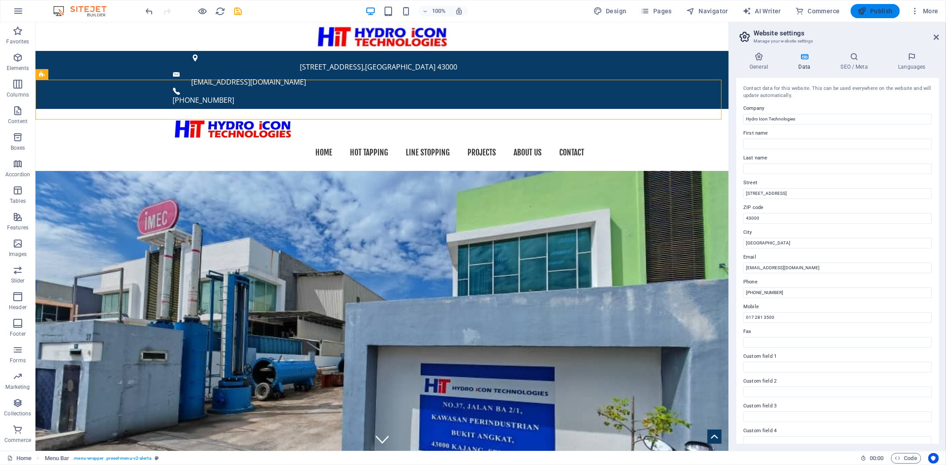
click at [871, 14] on span "Publish" at bounding box center [874, 11] width 35 height 9
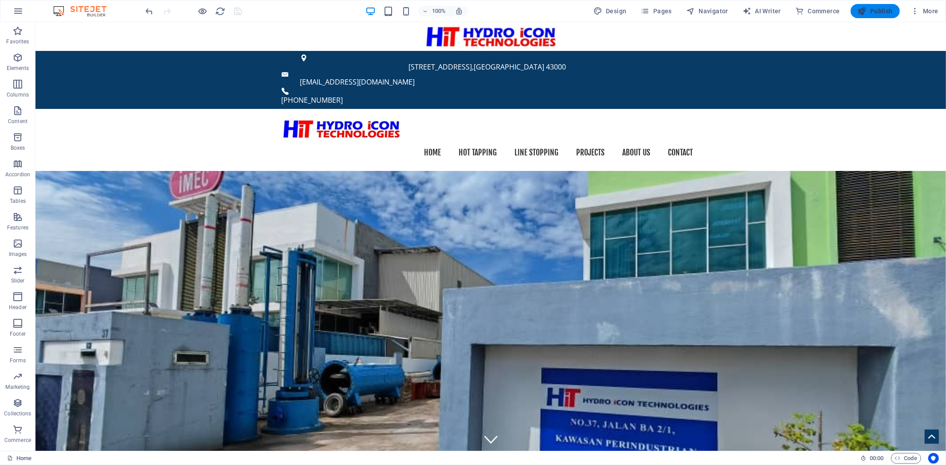
click at [874, 12] on span "Publish" at bounding box center [874, 11] width 35 height 9
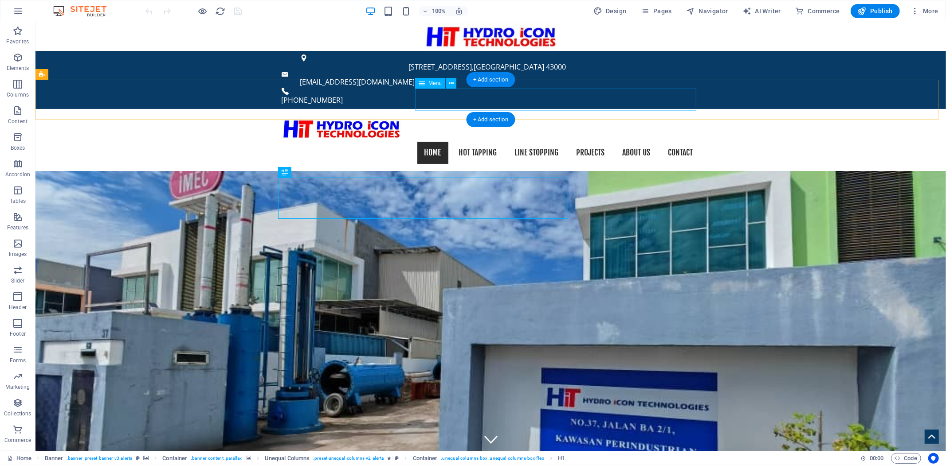
click at [690, 141] on nav "Home Hot Tapping Line Stopping Projects About us Contact" at bounding box center [490, 152] width 418 height 22
select select
select select "1"
select select
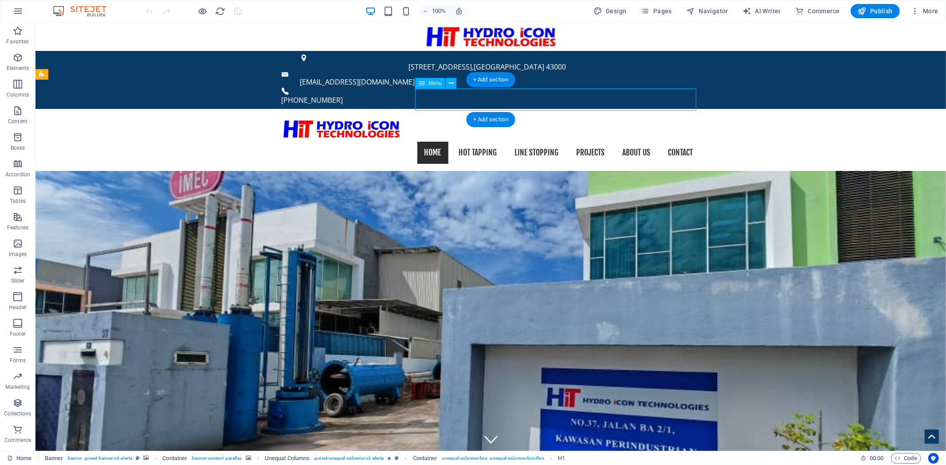
select select "2"
select select
select select "3"
select select
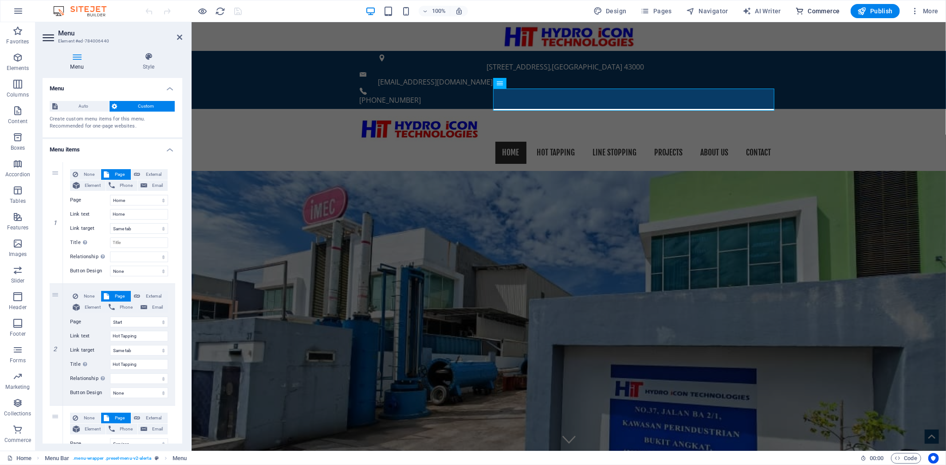
click at [827, 16] on button "Commerce" at bounding box center [817, 11] width 52 height 14
click at [825, 9] on span "Commerce" at bounding box center [817, 11] width 45 height 9
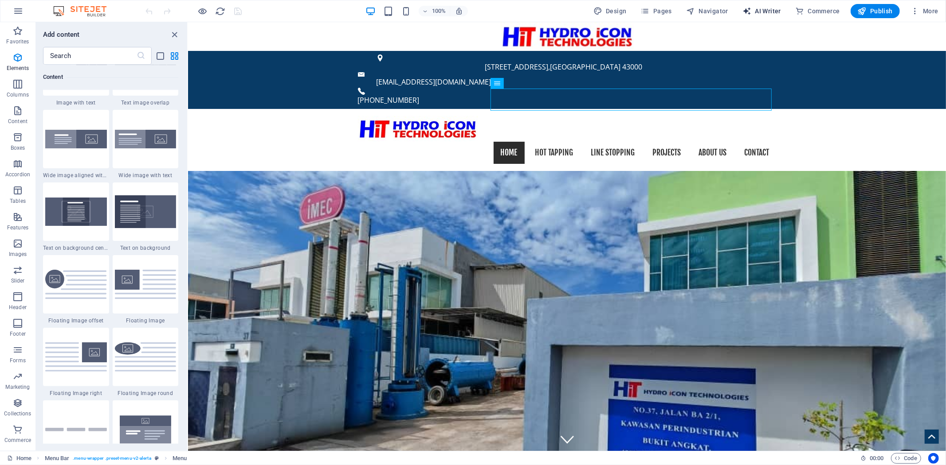
scroll to position [7304, 0]
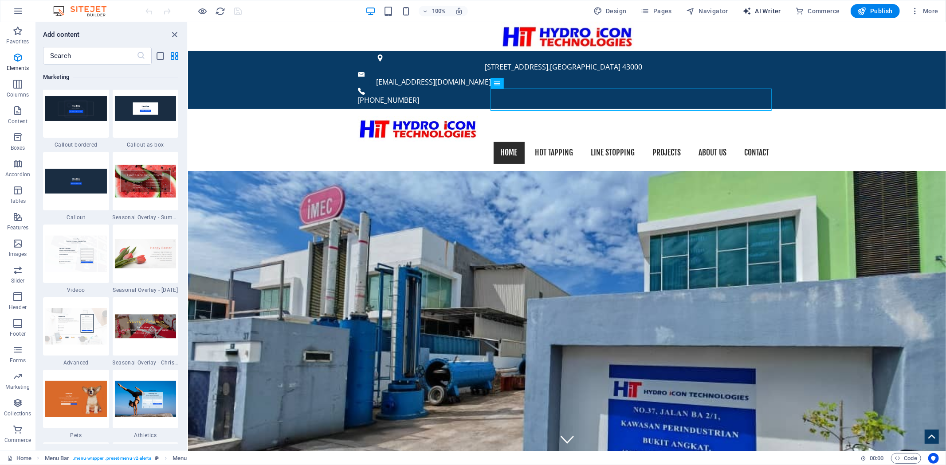
click at [768, 9] on span "AI Writer" at bounding box center [761, 11] width 39 height 9
select select "English"
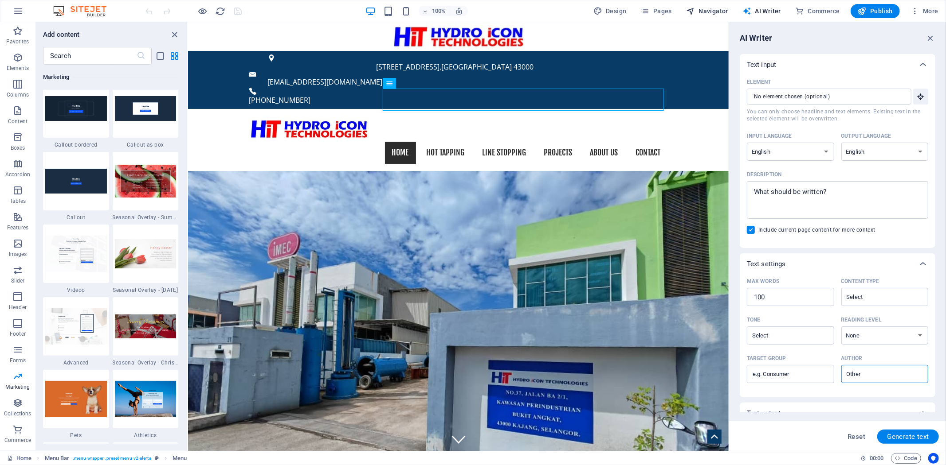
click at [717, 11] on span "Navigator" at bounding box center [707, 11] width 42 height 9
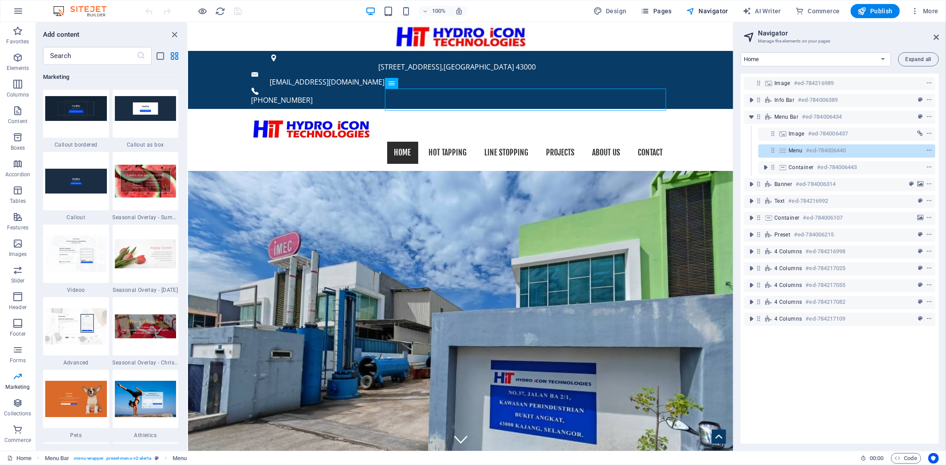
click at [675, 12] on button "Pages" at bounding box center [656, 11] width 38 height 14
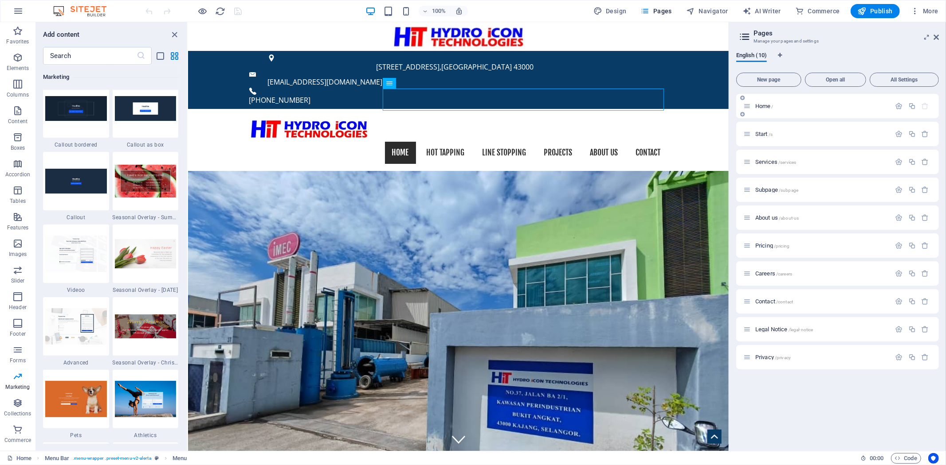
click at [746, 107] on icon at bounding box center [747, 106] width 8 height 8
click at [748, 133] on icon at bounding box center [747, 134] width 8 height 8
click at [903, 133] on button "button" at bounding box center [898, 134] width 13 height 8
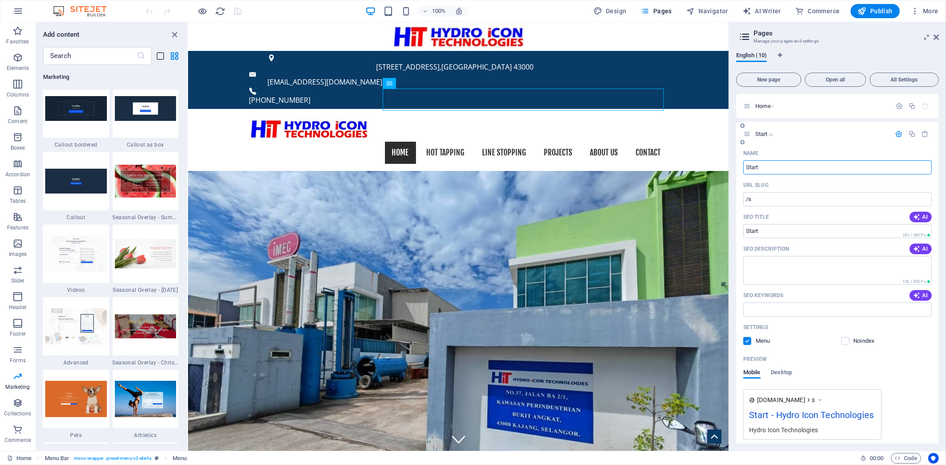
click at [901, 132] on button "button" at bounding box center [898, 134] width 13 height 8
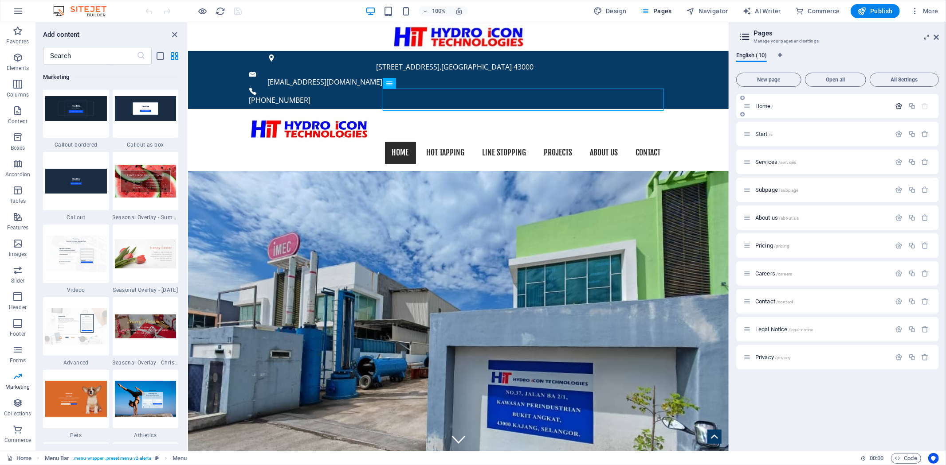
click at [896, 108] on icon "button" at bounding box center [899, 106] width 8 height 8
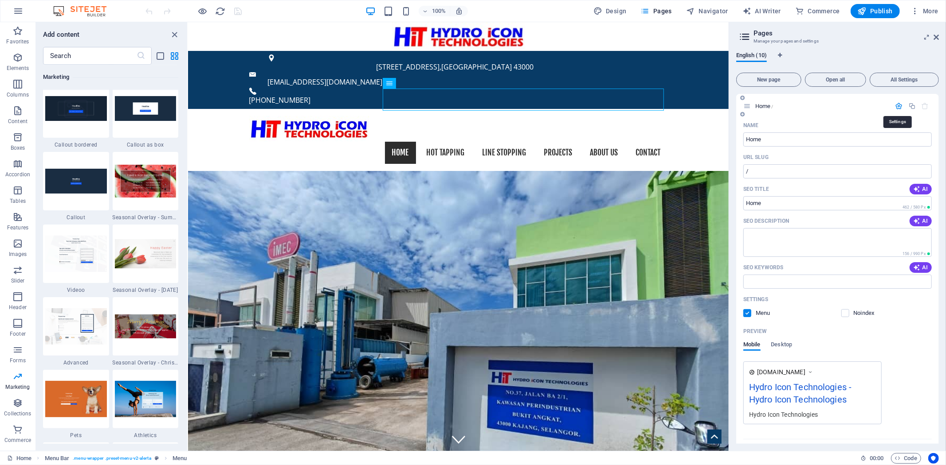
click at [896, 108] on icon "button" at bounding box center [899, 106] width 8 height 8
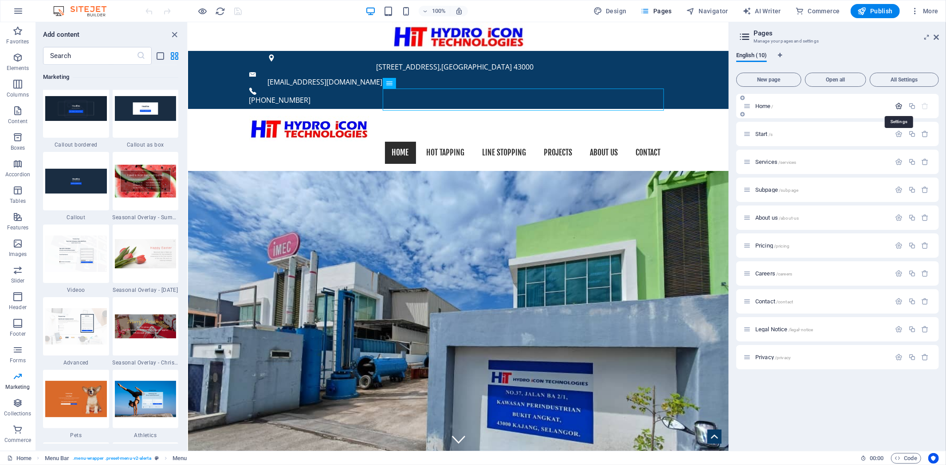
click at [898, 108] on icon "button" at bounding box center [899, 106] width 8 height 8
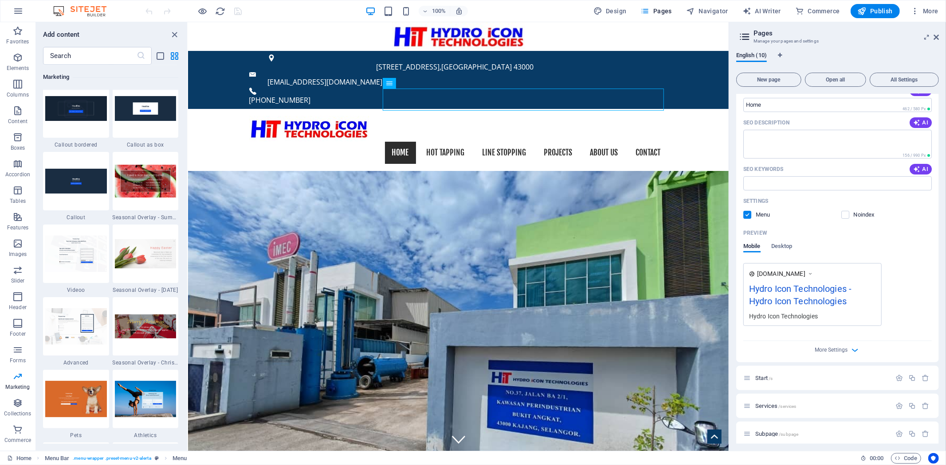
scroll to position [148, 0]
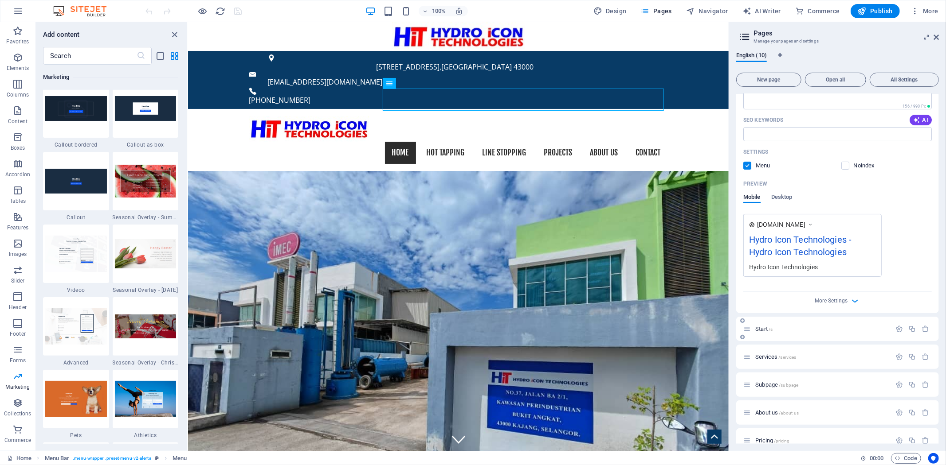
click at [799, 329] on p "Start /s" at bounding box center [821, 329] width 133 height 6
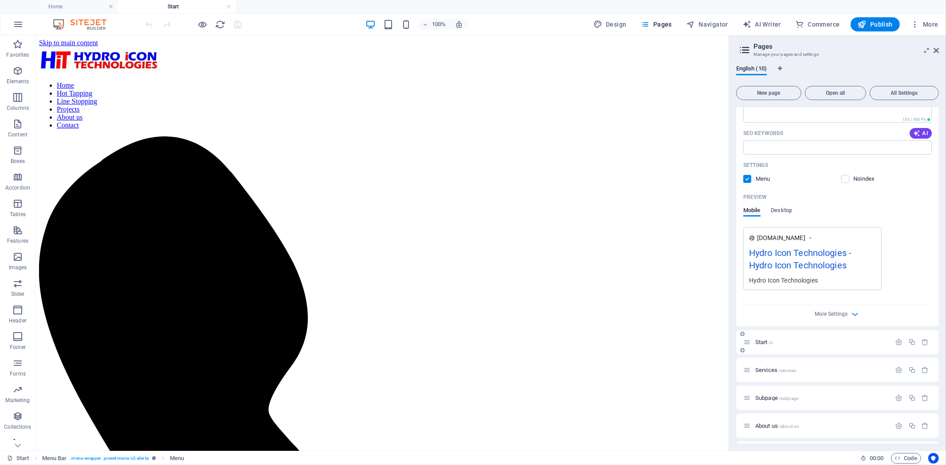
scroll to position [0, 0]
click at [895, 340] on icon "button" at bounding box center [899, 343] width 8 height 8
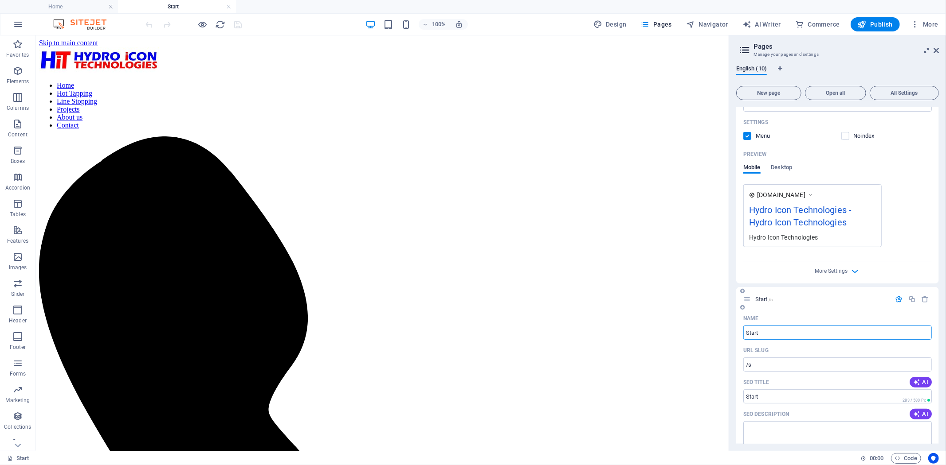
scroll to position [246, 0]
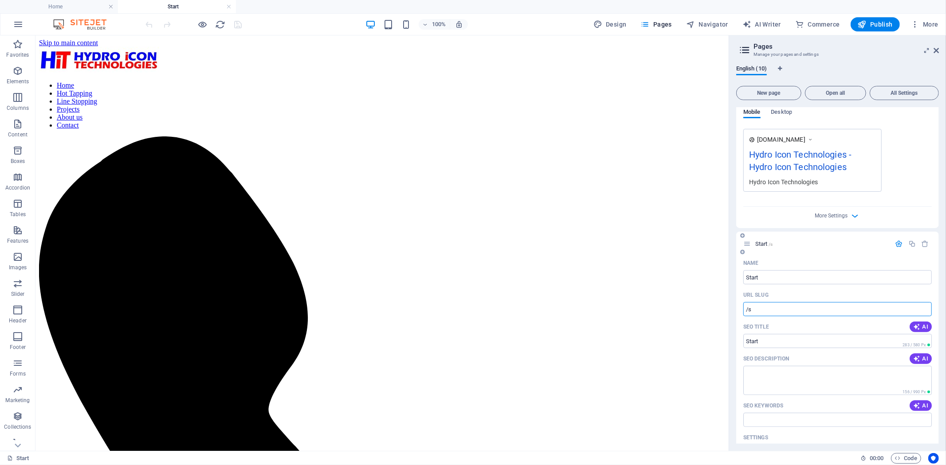
click at [774, 310] on input "/s" at bounding box center [837, 309] width 188 height 14
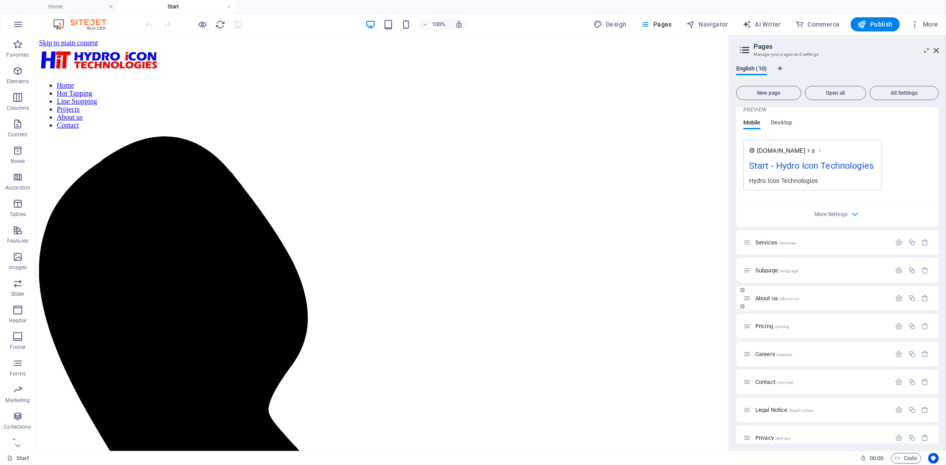
scroll to position [615, 0]
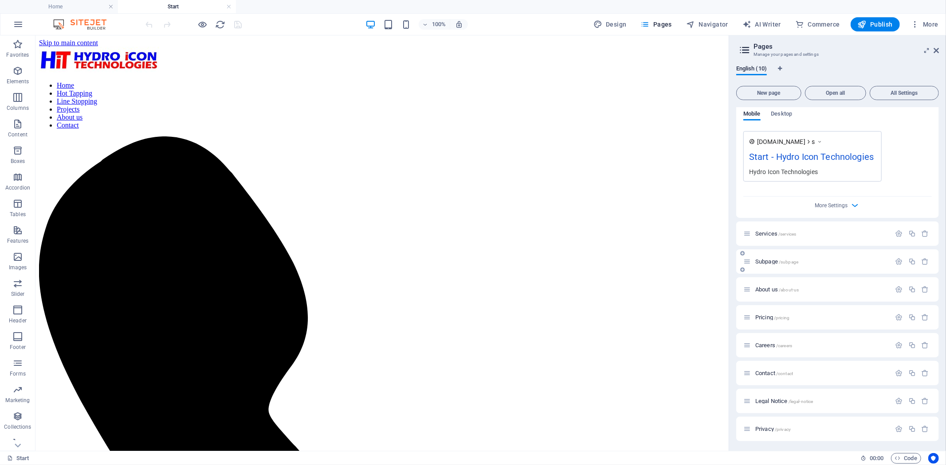
click at [776, 262] on span "Subpage /subpage" at bounding box center [776, 261] width 43 height 7
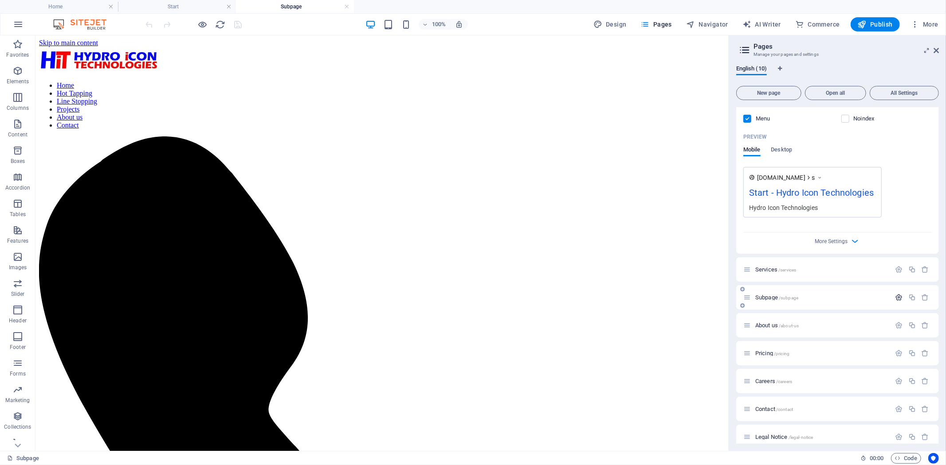
scroll to position [0, 0]
click at [896, 296] on icon "button" at bounding box center [899, 298] width 8 height 8
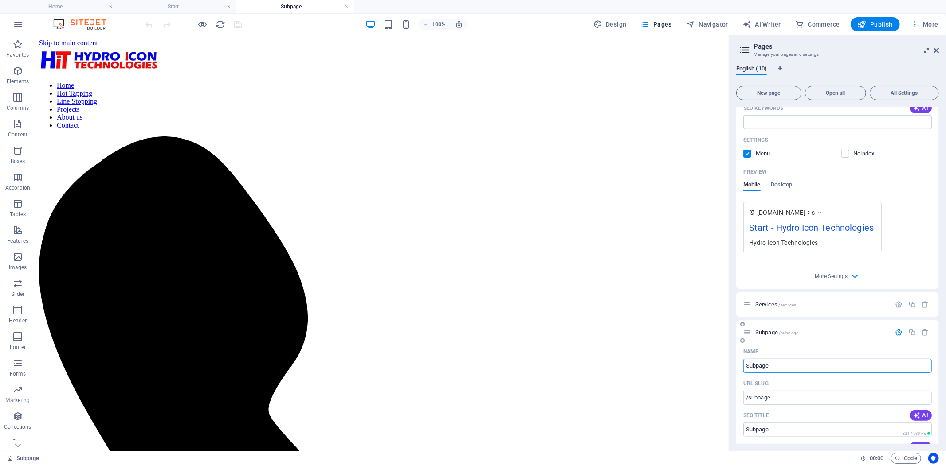
scroll to position [579, 0]
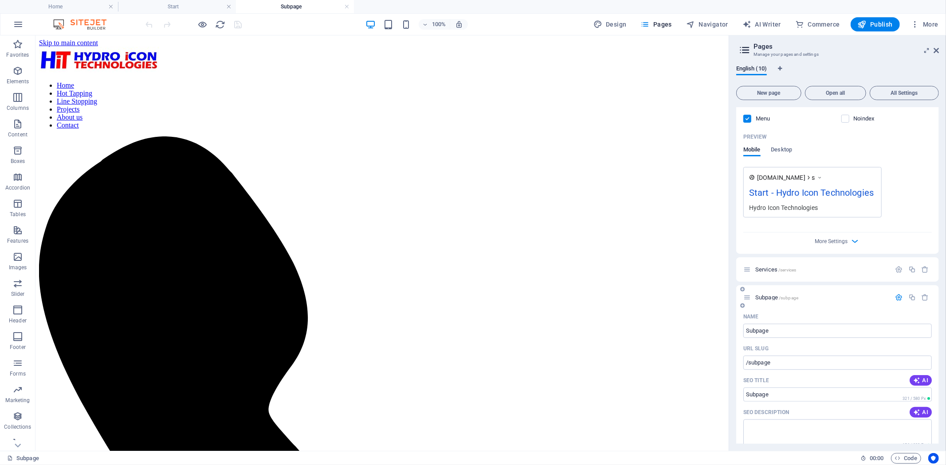
click at [897, 300] on icon "button" at bounding box center [899, 298] width 8 height 8
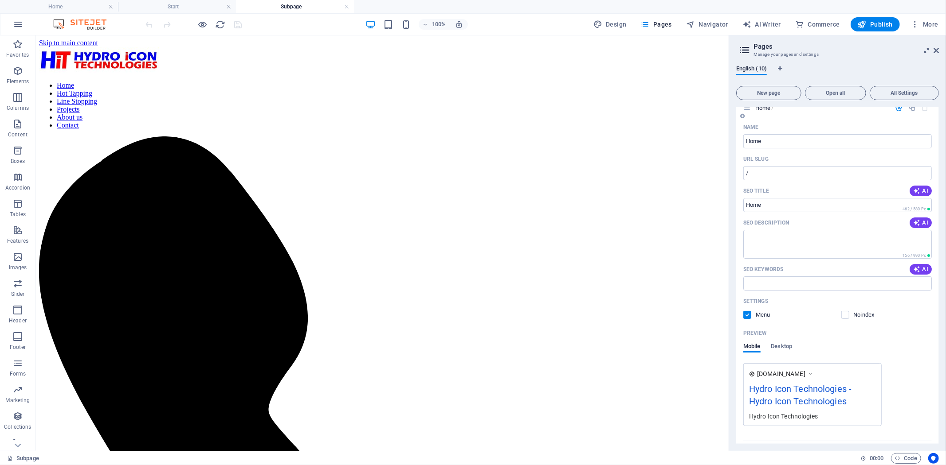
scroll to position [0, 0]
